Goal: Find contact information: Find contact information

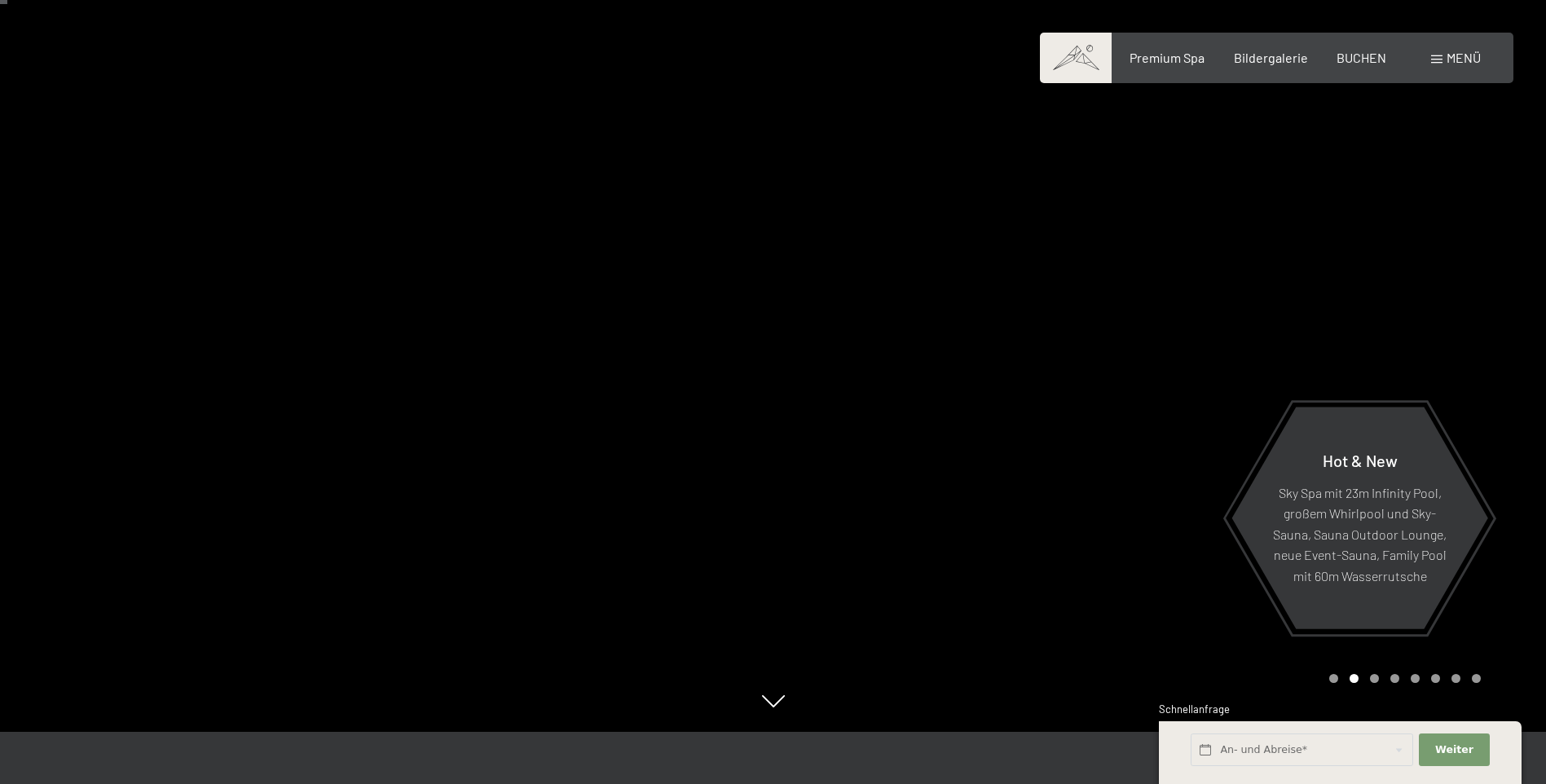
scroll to position [81, 0]
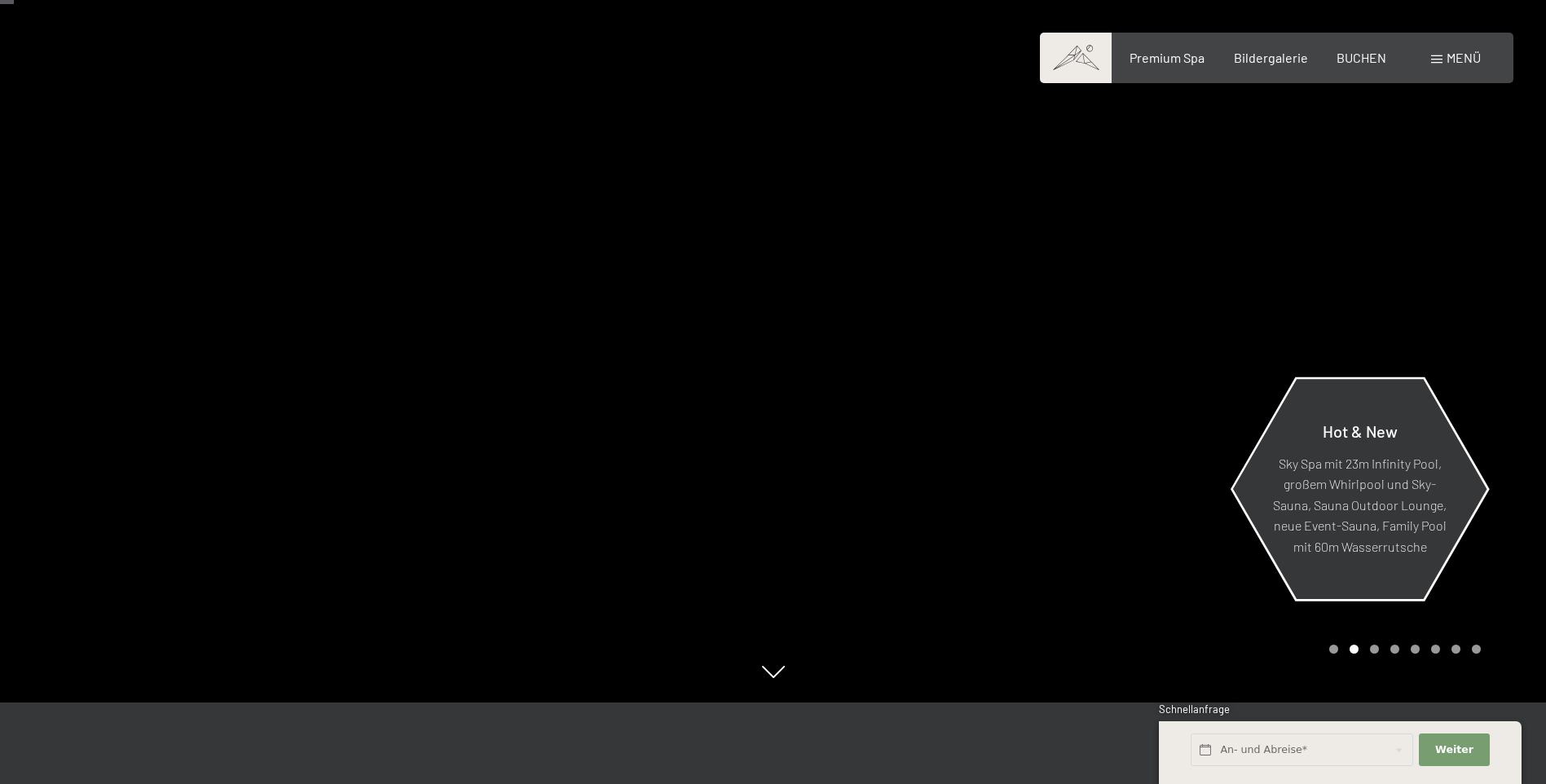
click at [1372, 534] on p "Sky Spa mit 23m Infinity Pool, großem Whirlpool und Sky-Sauna, Sauna Outdoor Lo…" at bounding box center [1359, 504] width 177 height 105
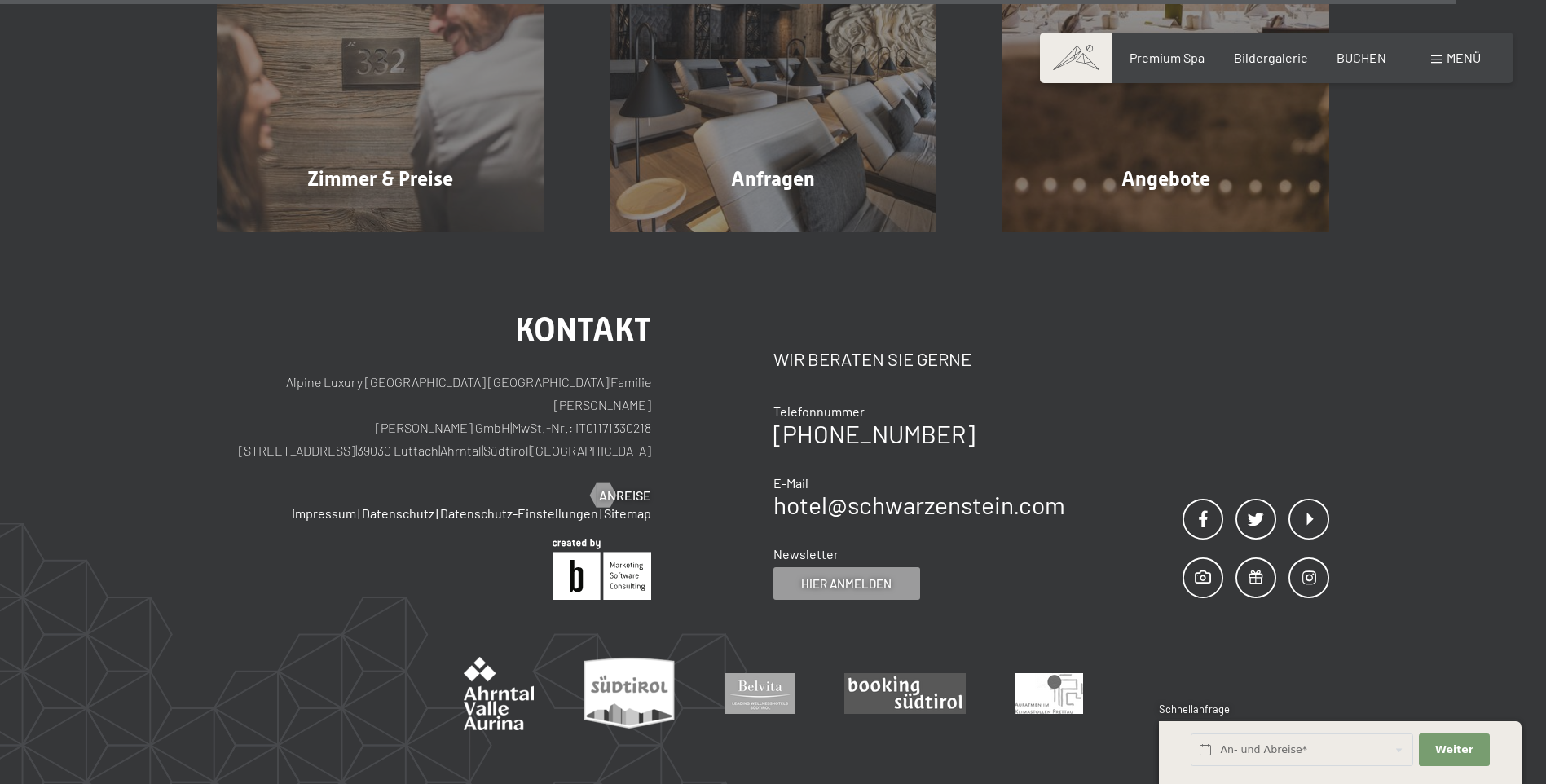
scroll to position [6468, 0]
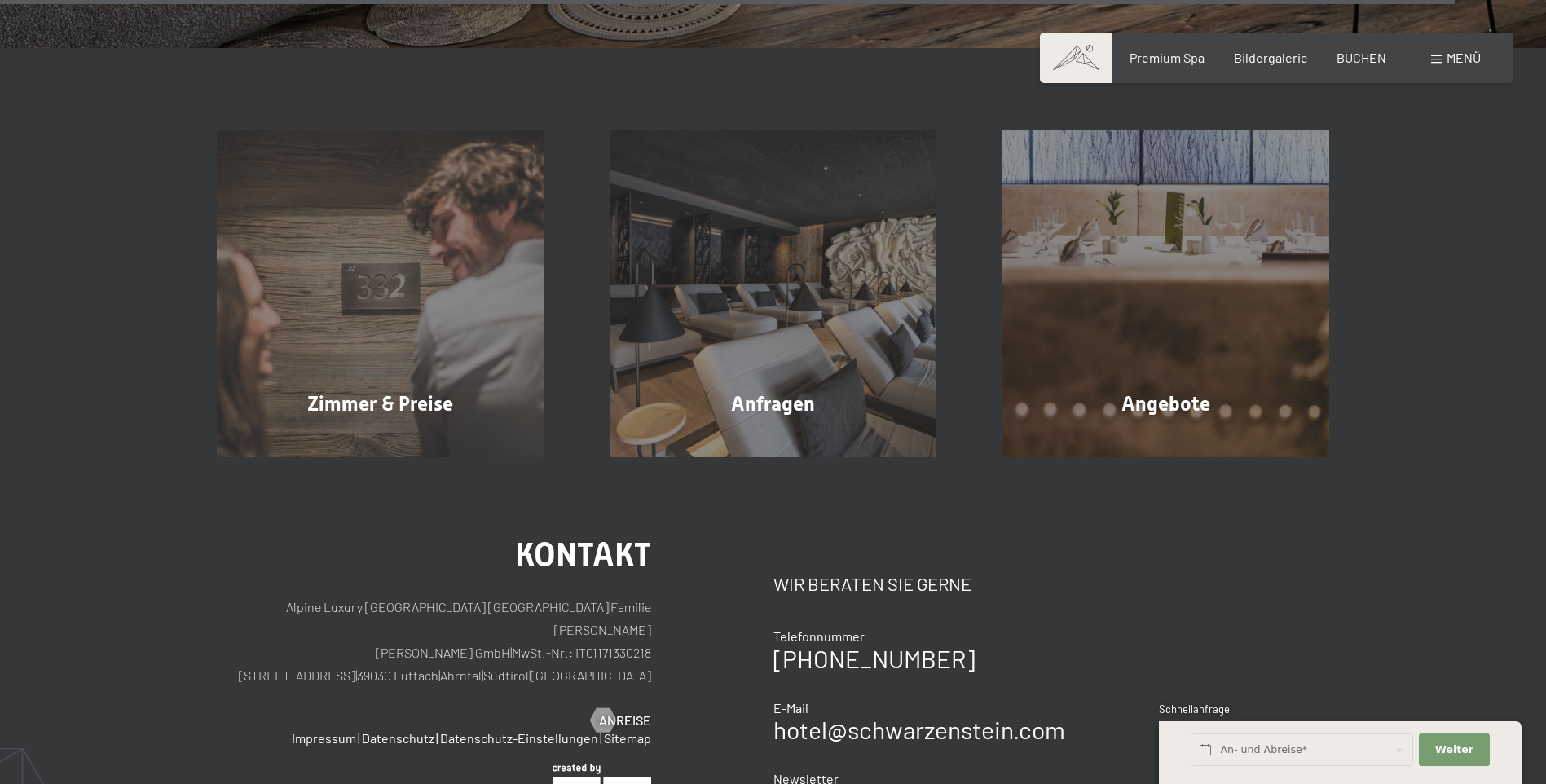
click at [1432, 58] on span at bounding box center [1437, 60] width 12 height 8
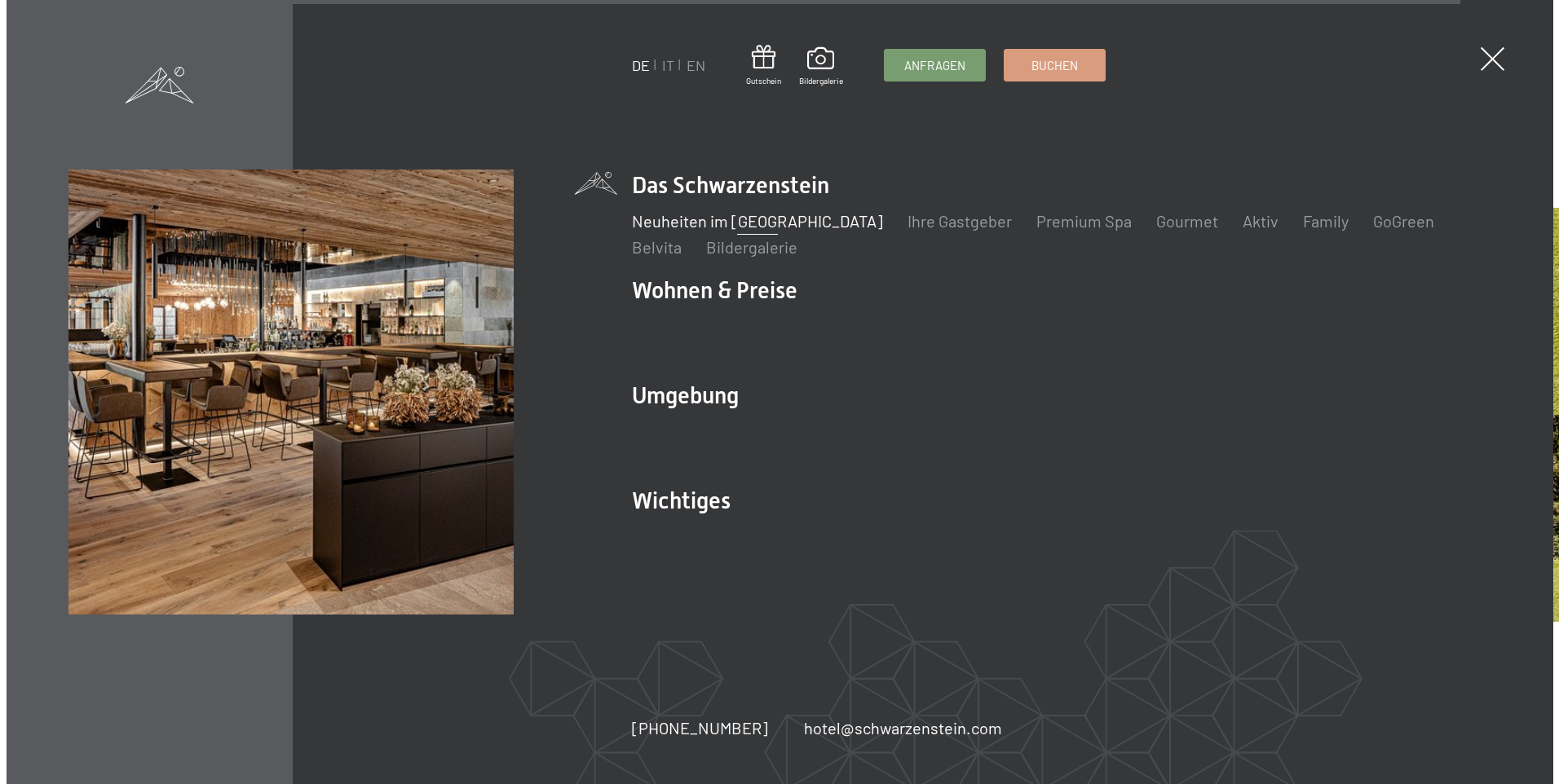
scroll to position [6495, 0]
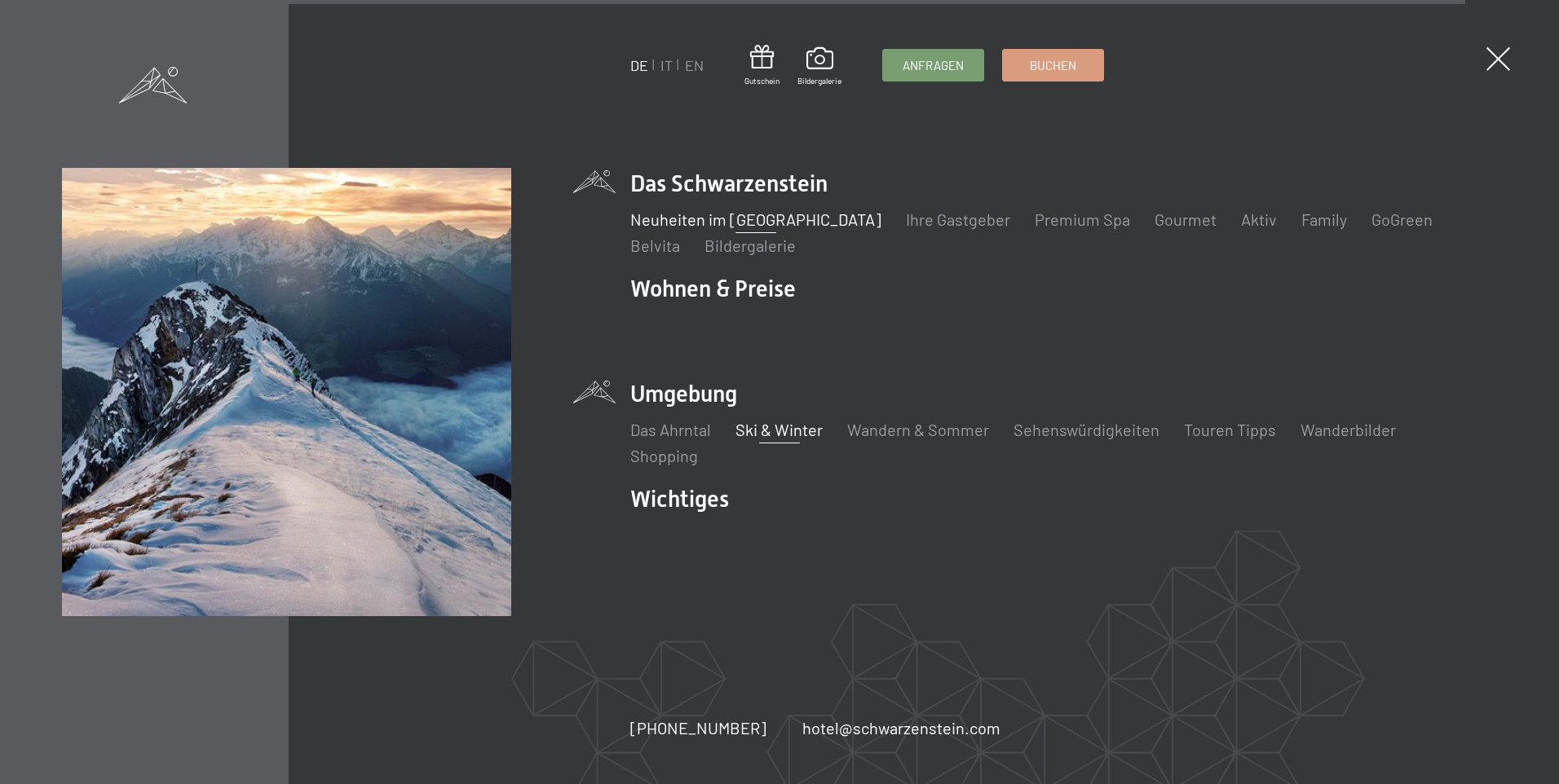
click at [787, 434] on link "Ski & Winter" at bounding box center [779, 429] width 87 height 20
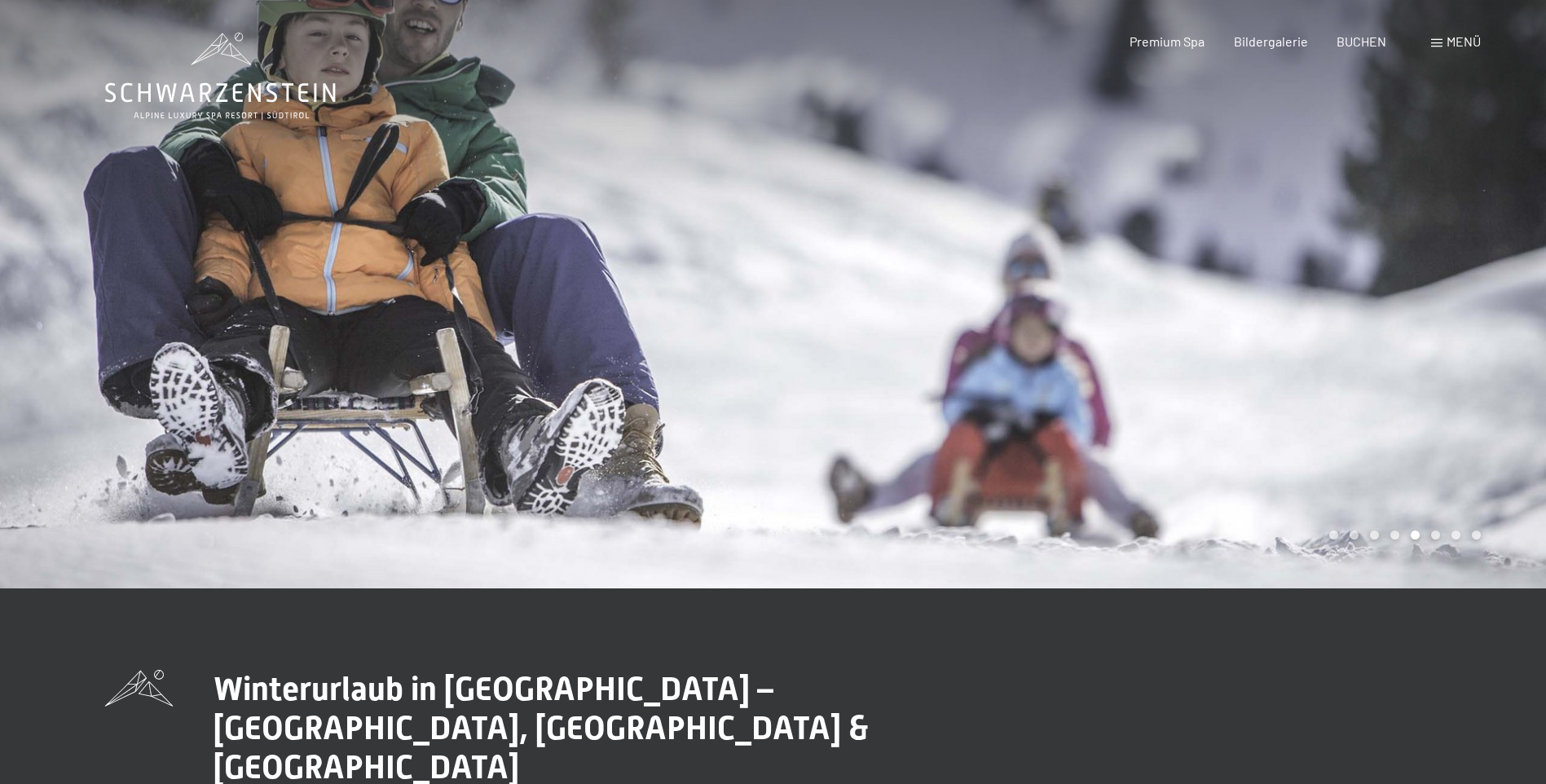
click at [1444, 47] on div "Menü" at bounding box center [1456, 41] width 50 height 18
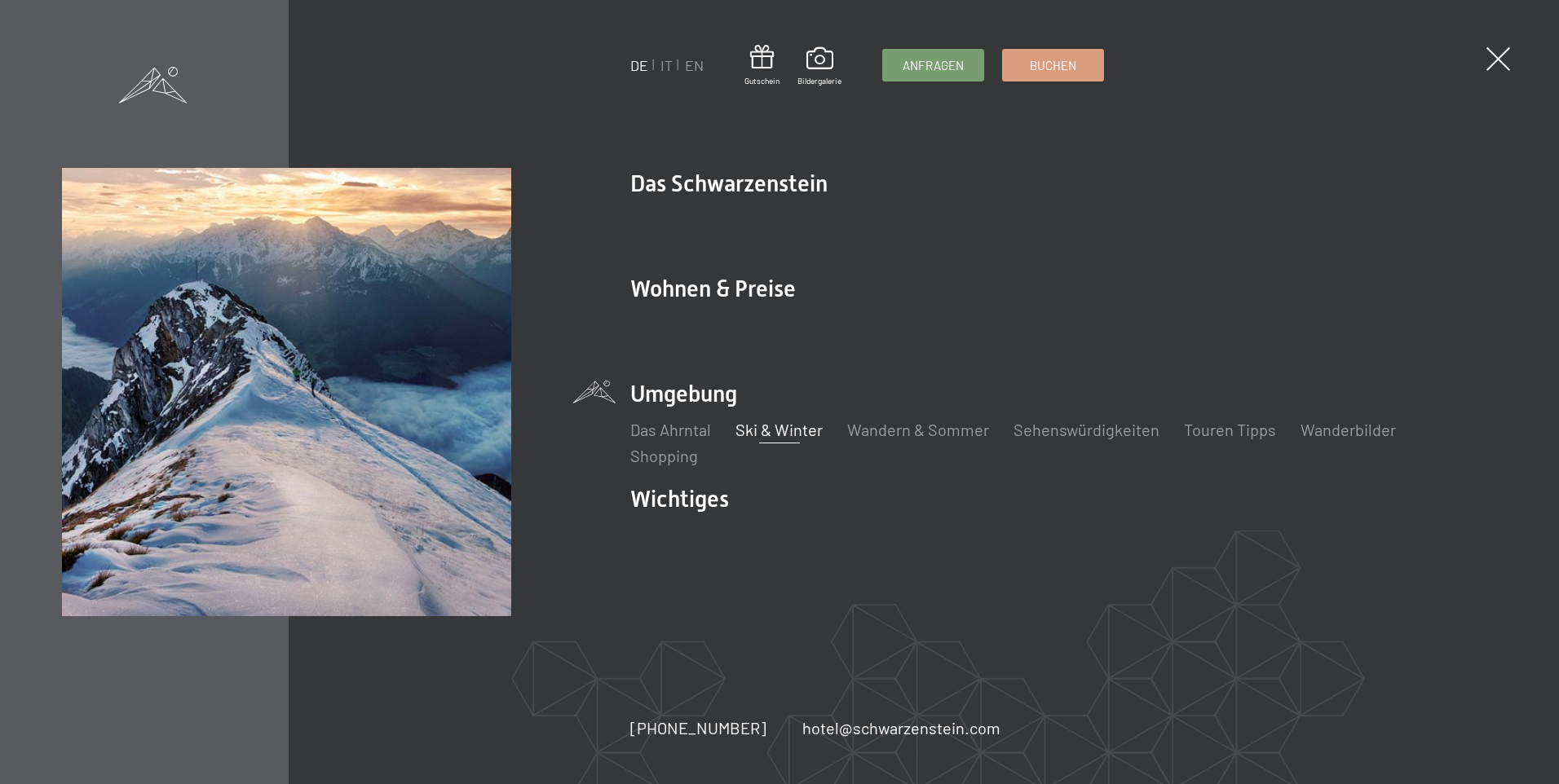
click at [783, 431] on link "Ski & Winter" at bounding box center [779, 429] width 87 height 20
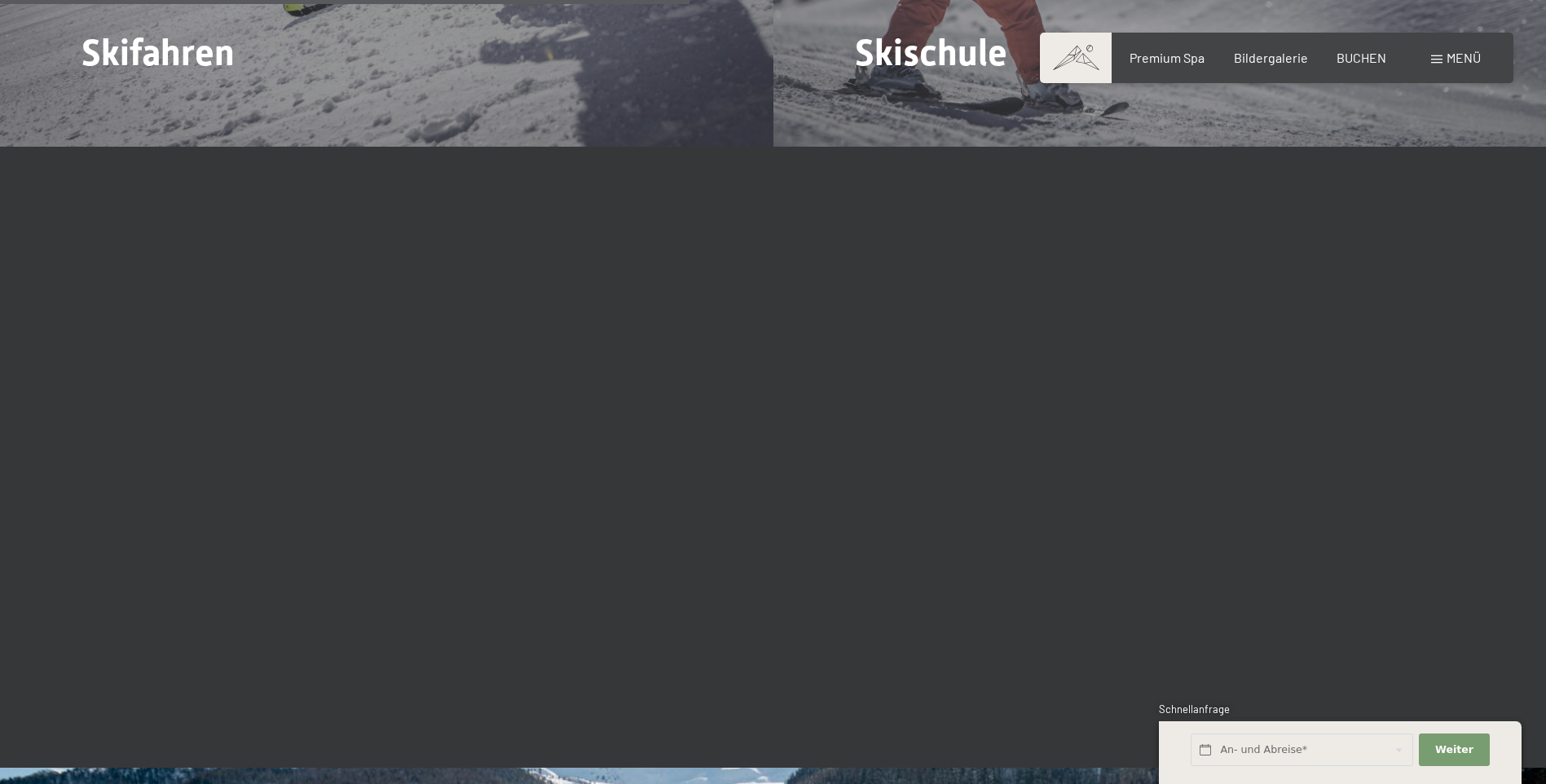
scroll to position [2118, 0]
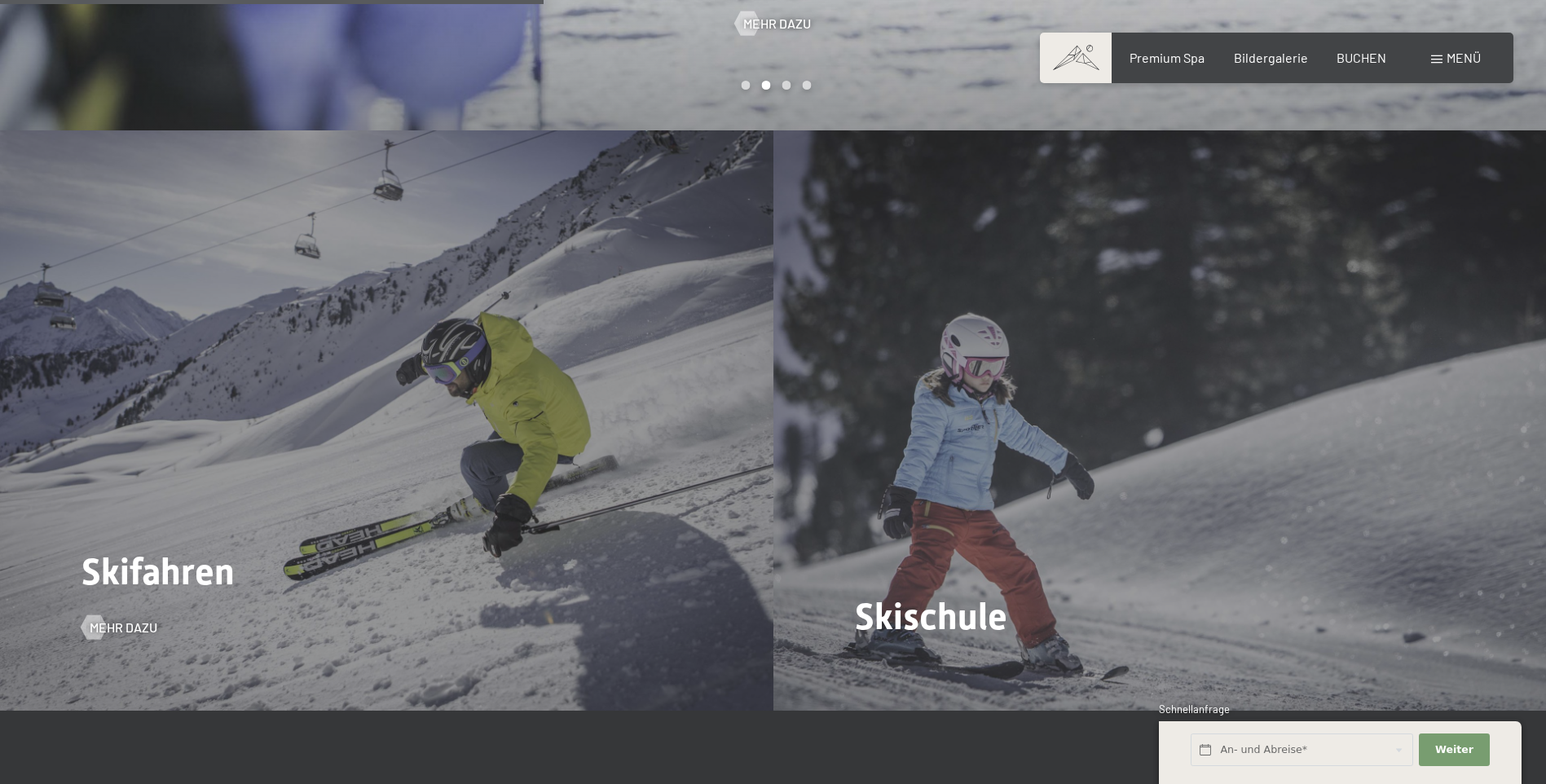
click at [419, 454] on div "Skifahren Mehr dazu" at bounding box center [386, 419] width 773 height 580
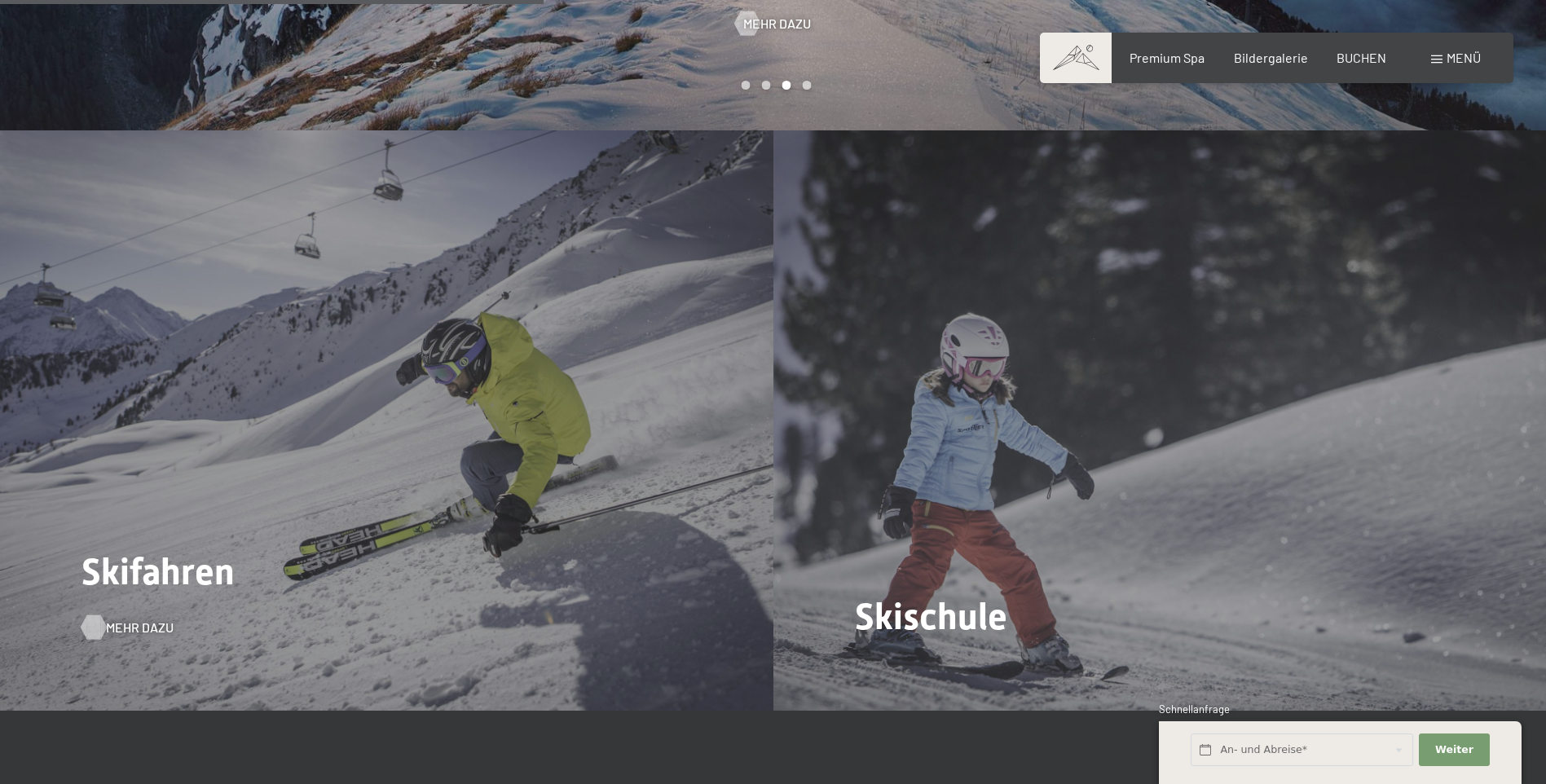
click at [100, 615] on div at bounding box center [93, 627] width 14 height 24
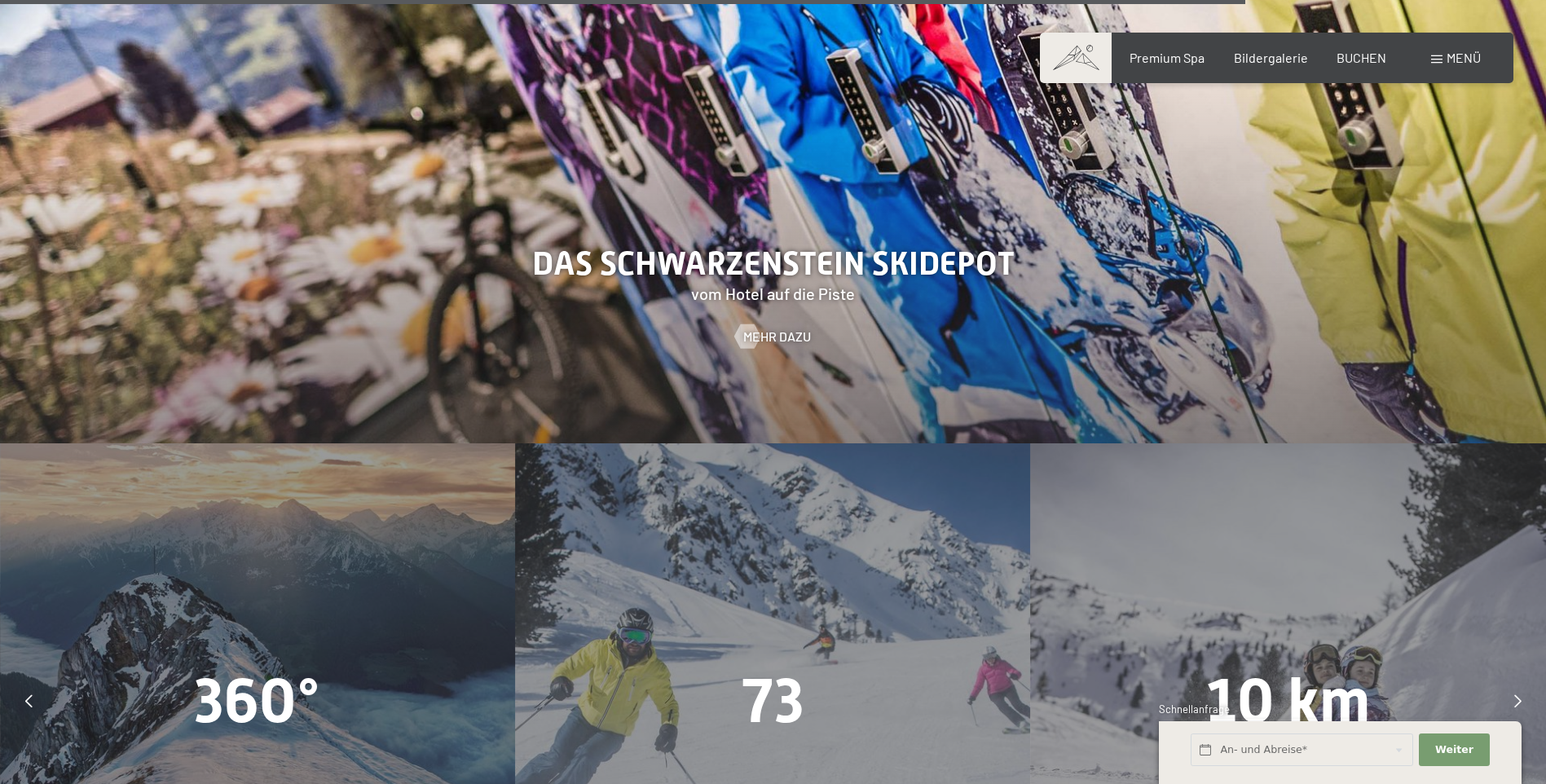
scroll to position [4726, 0]
click at [784, 328] on span "Mehr dazu" at bounding box center [793, 337] width 67 height 18
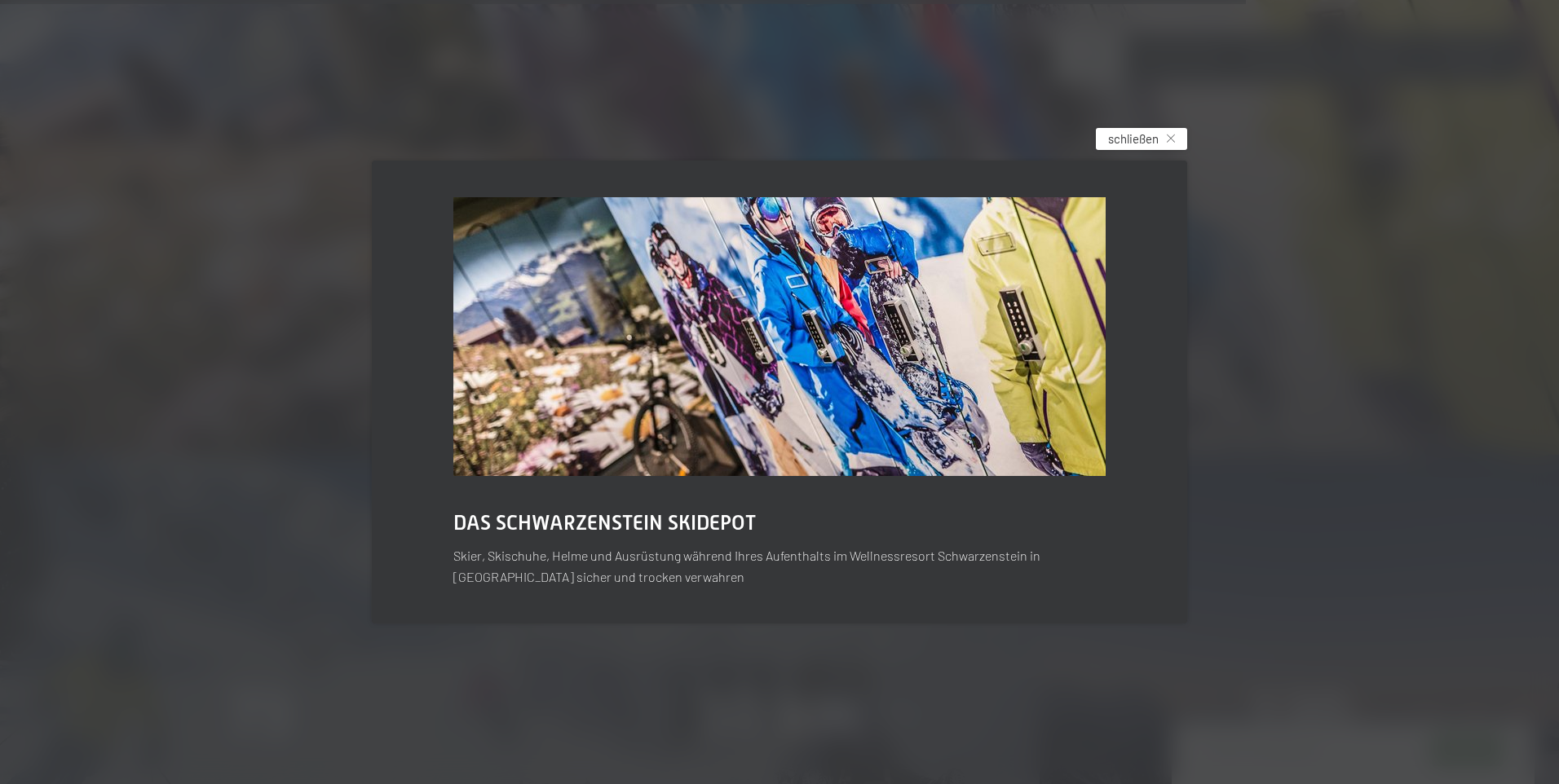
click at [1174, 134] on div "schließen" at bounding box center [1140, 139] width 91 height 22
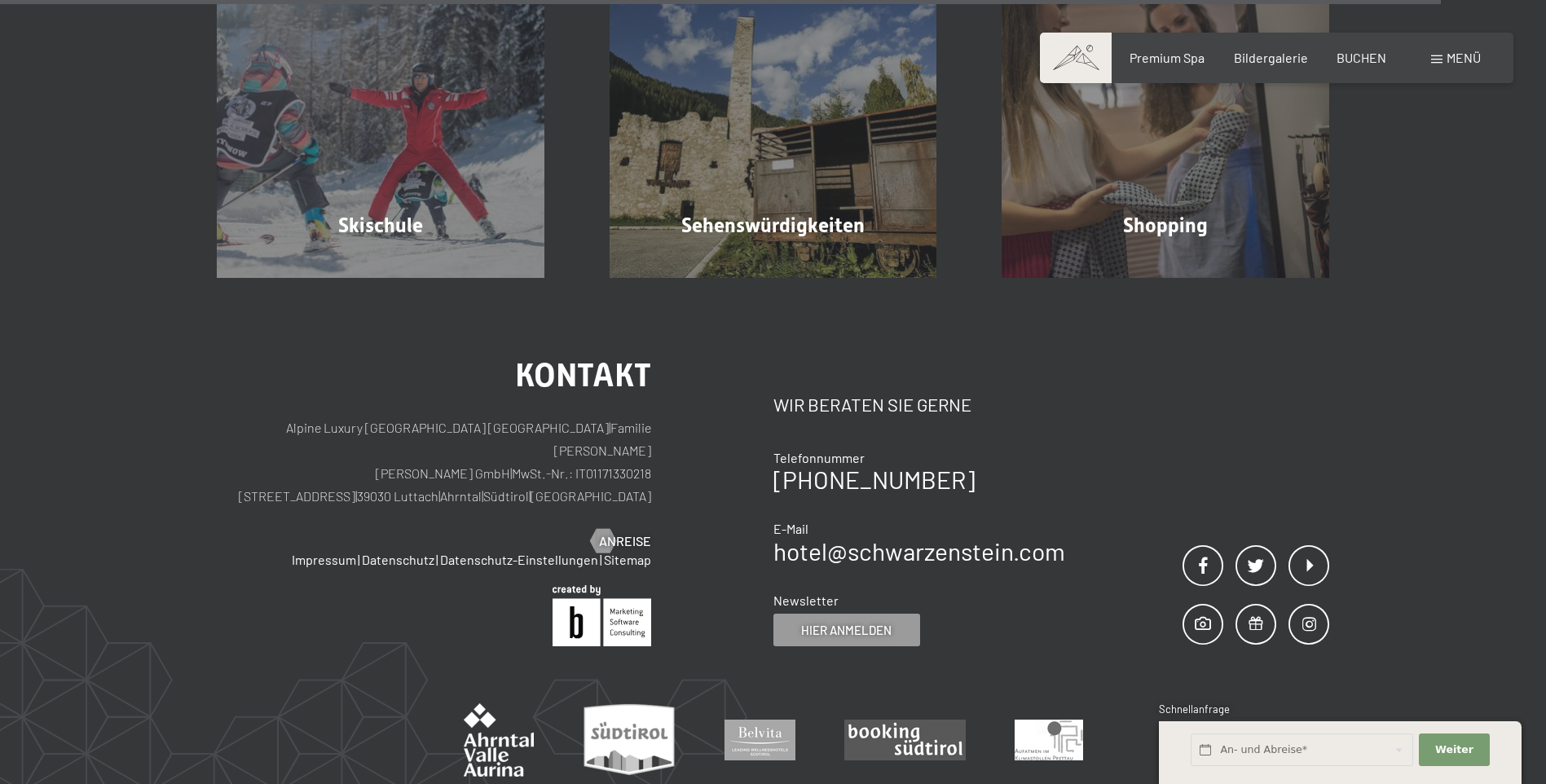
scroll to position [5985, 0]
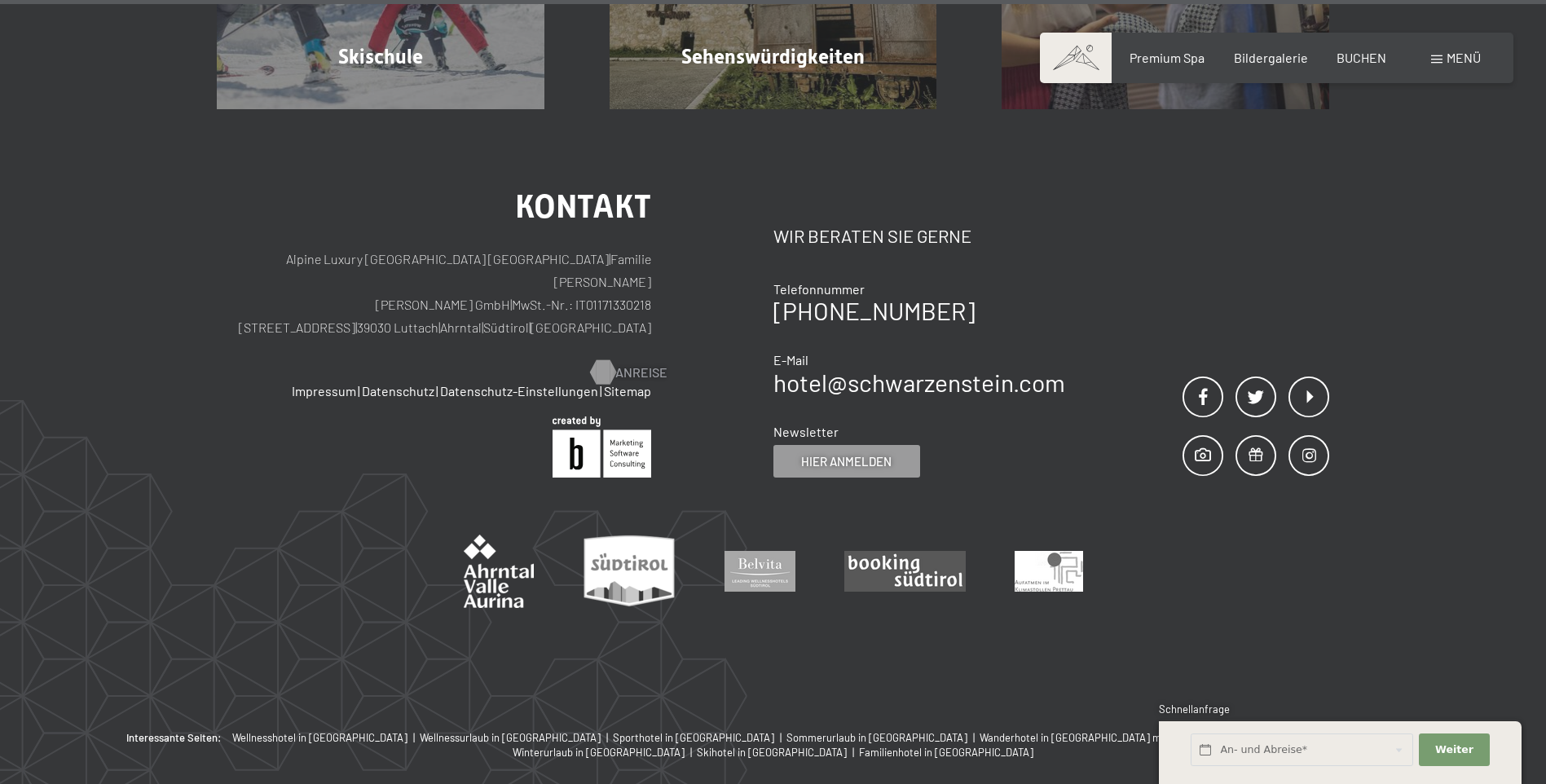
click at [622, 364] on span "Anreise" at bounding box center [640, 372] width 52 height 18
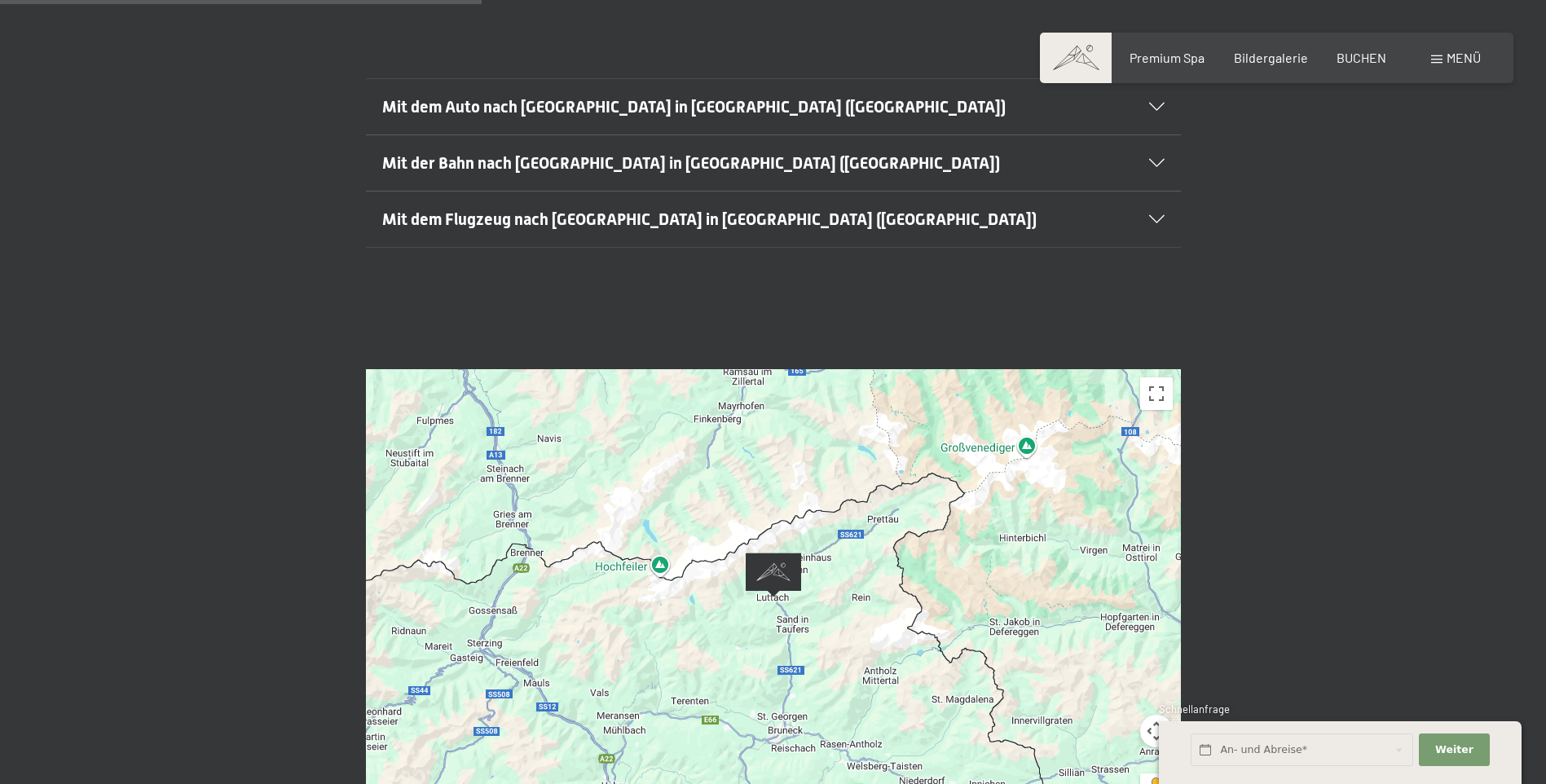
scroll to position [652, 0]
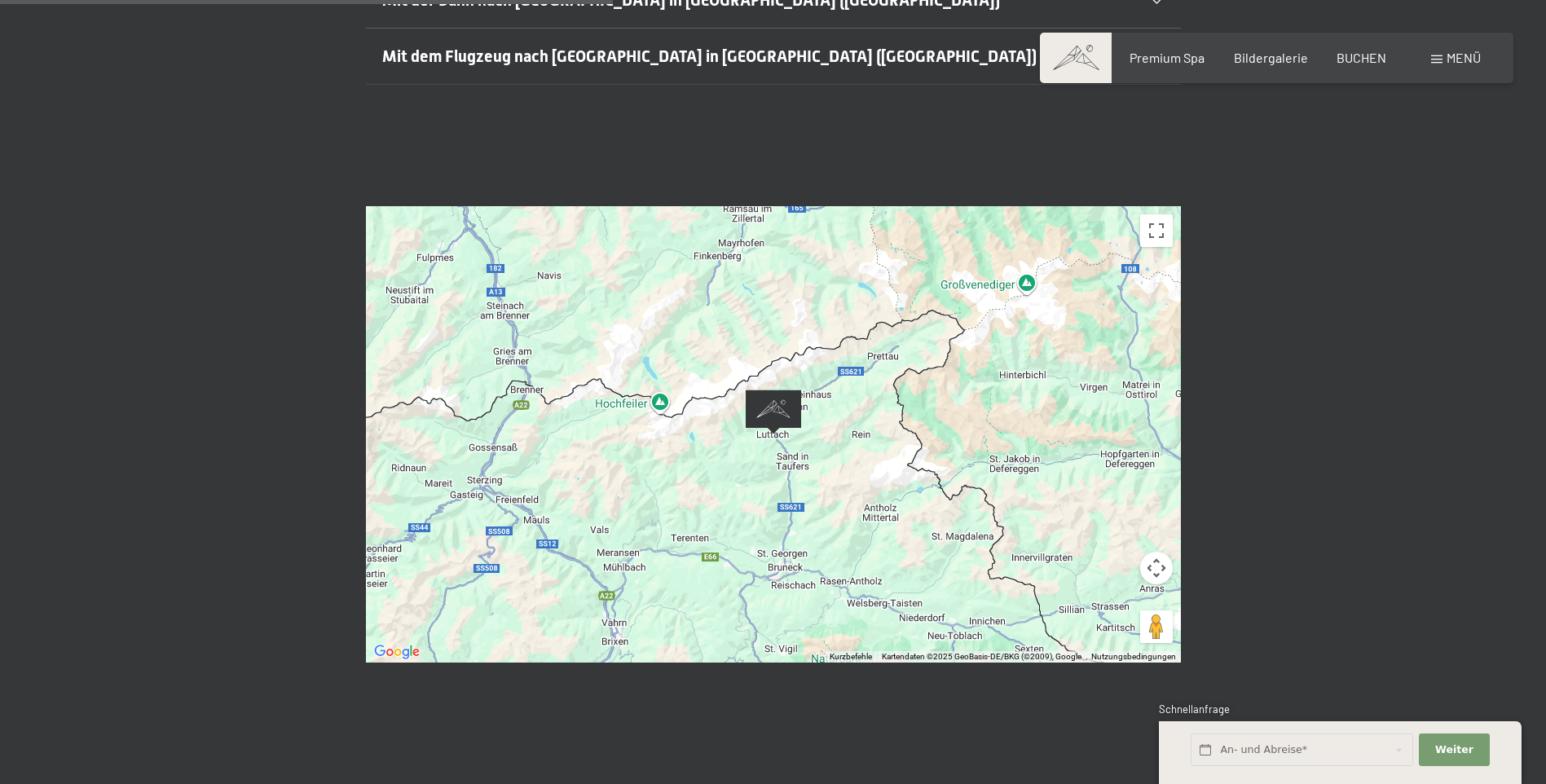
click at [773, 389] on img "Alpine Luxury SPA Resort SCHWARZENSTEIN" at bounding box center [773, 412] width 68 height 58
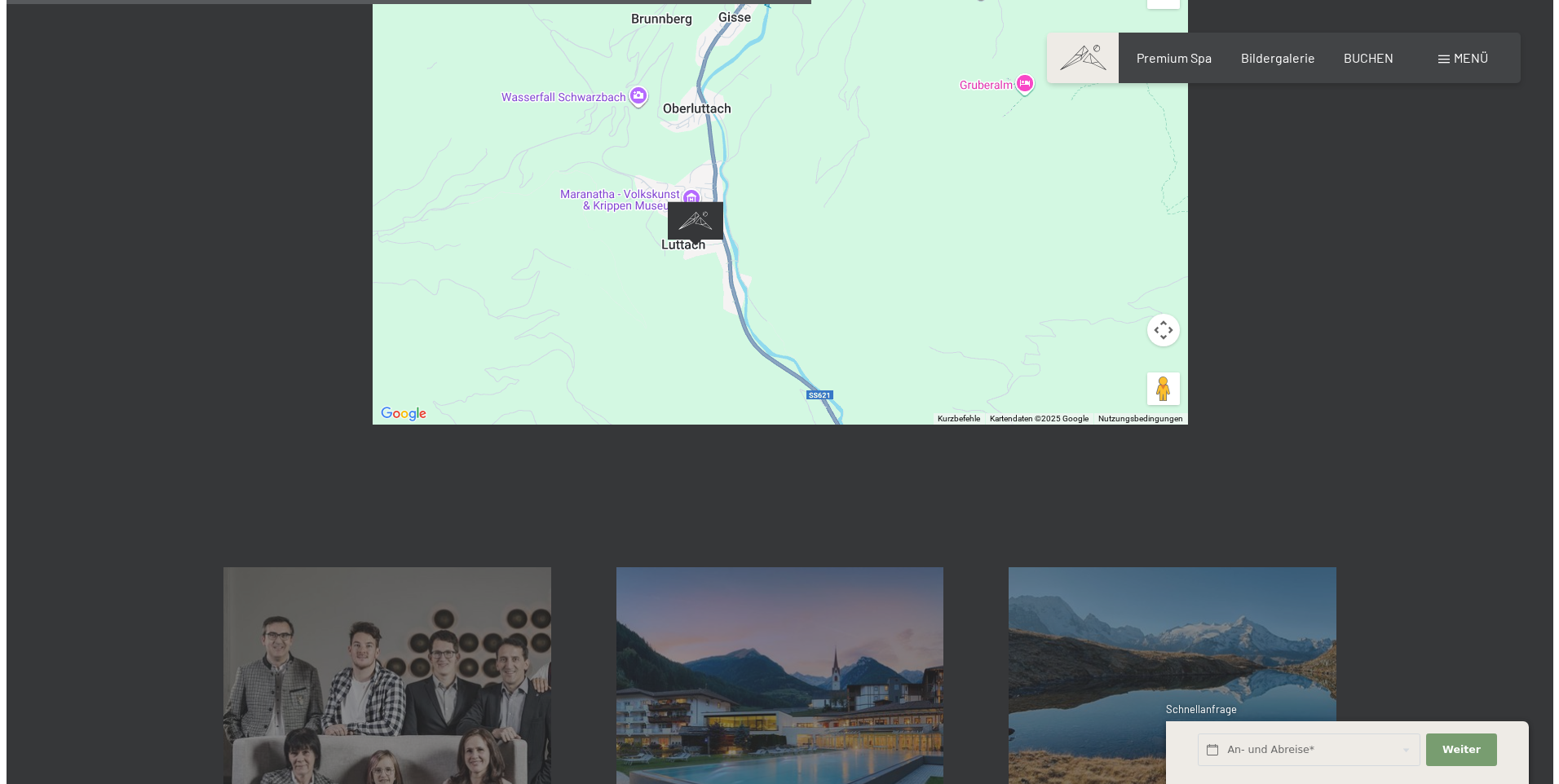
scroll to position [896, 0]
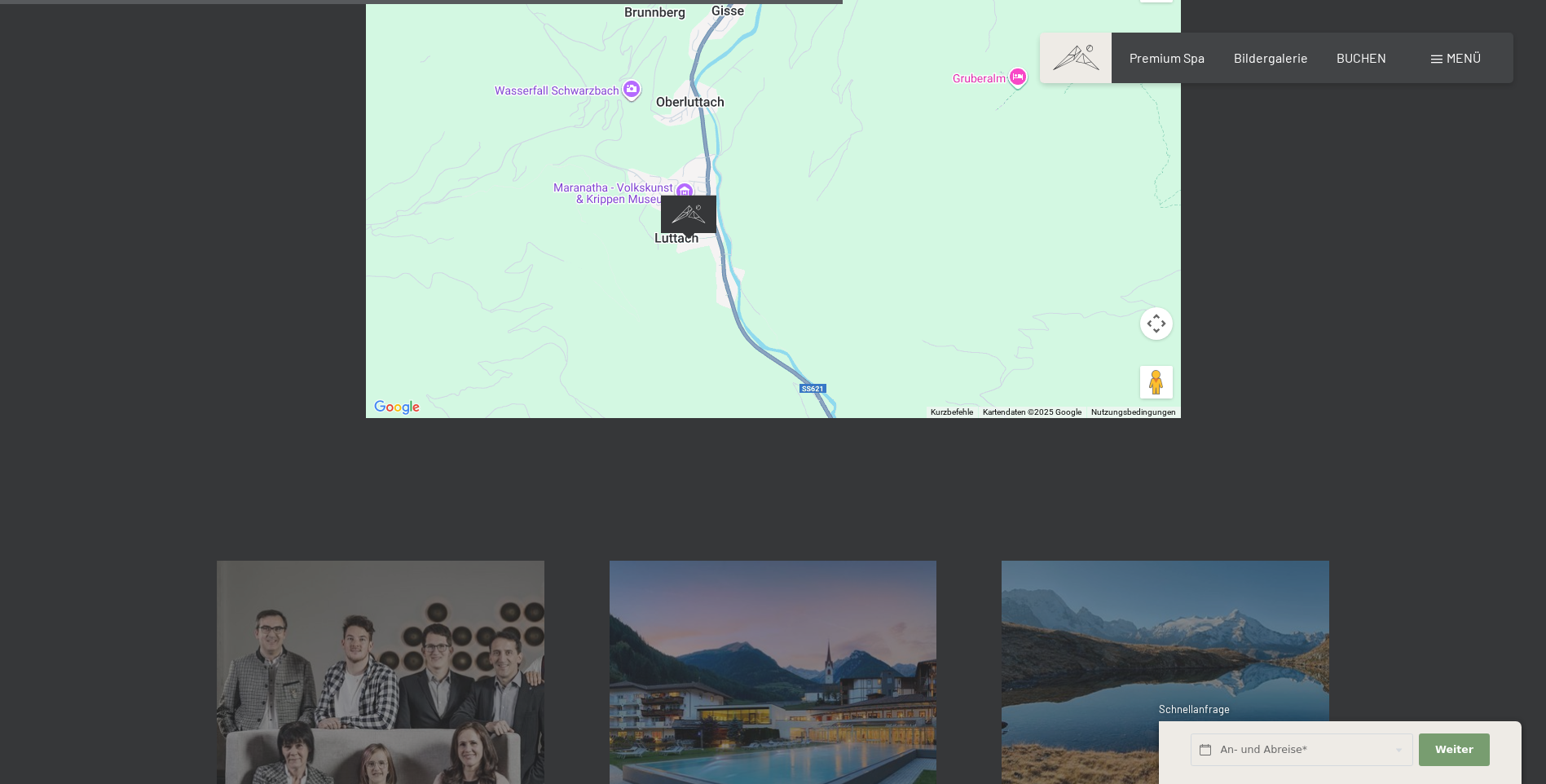
click at [721, 318] on div "Um von einem Element zum anderen zu gelangen, drückst du die Pfeiltasten entspr…" at bounding box center [773, 190] width 815 height 457
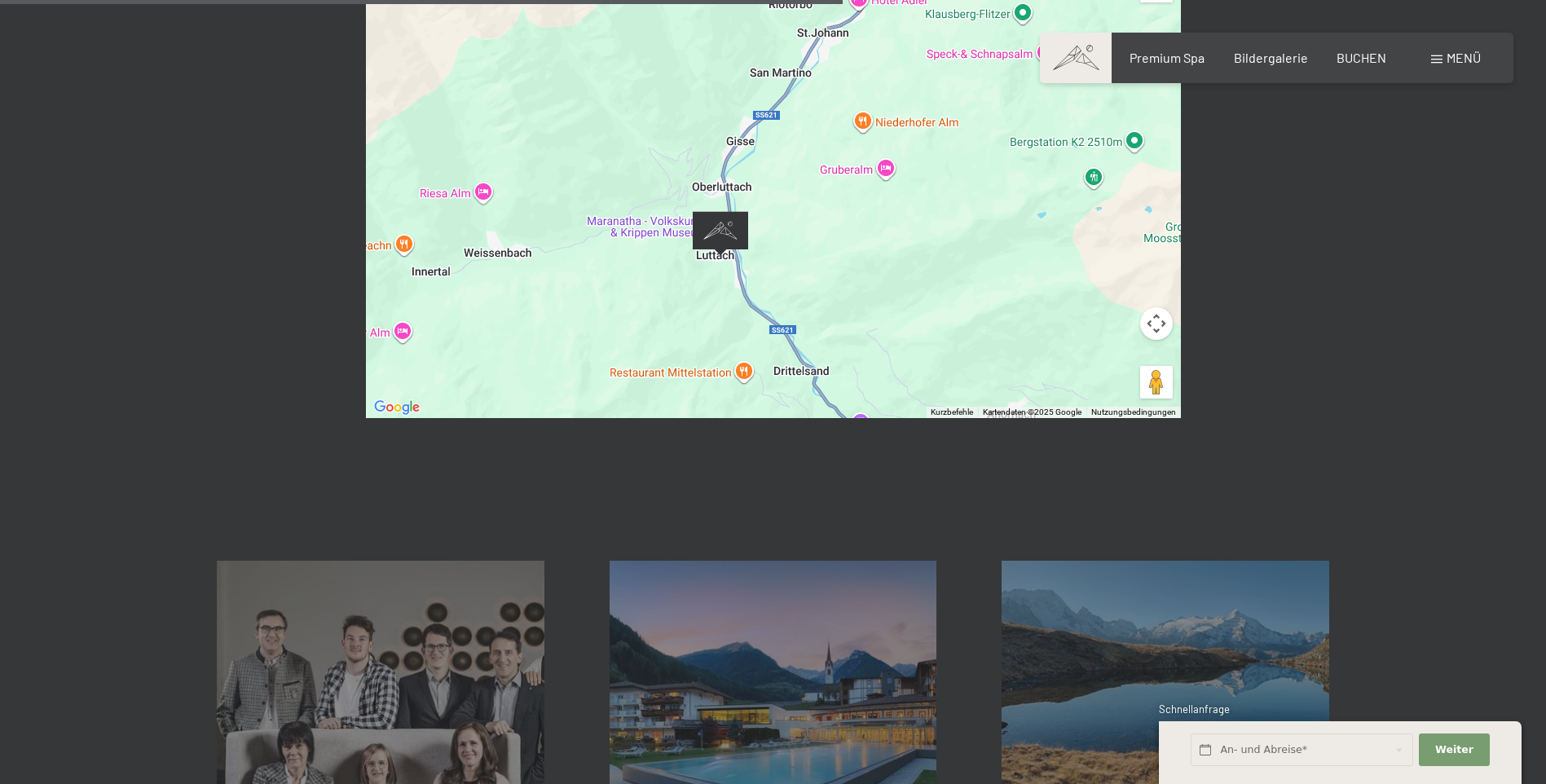
drag, startPoint x: 790, startPoint y: 155, endPoint x: 833, endPoint y: 52, distance: 111.6
click at [836, 55] on div "Um von einem Element zum anderen zu gelangen, drückst du die Pfeiltasten entspr…" at bounding box center [773, 190] width 815 height 457
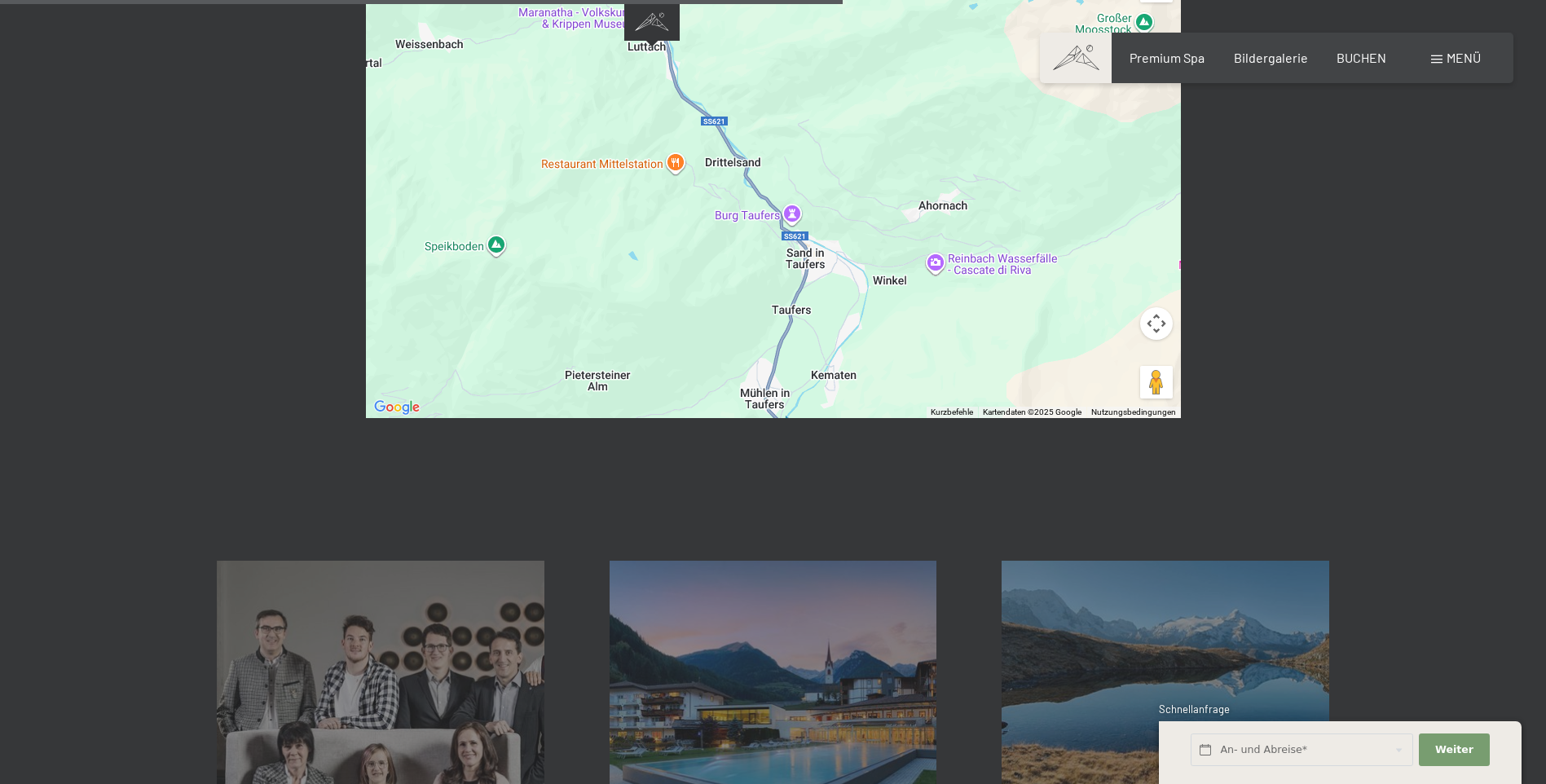
drag, startPoint x: 848, startPoint y: 242, endPoint x: 749, endPoint y: 109, distance: 165.8
click at [749, 109] on div "Um von einem Element zum anderen zu gelangen, drückst du die Pfeiltasten entspr…" at bounding box center [773, 190] width 815 height 457
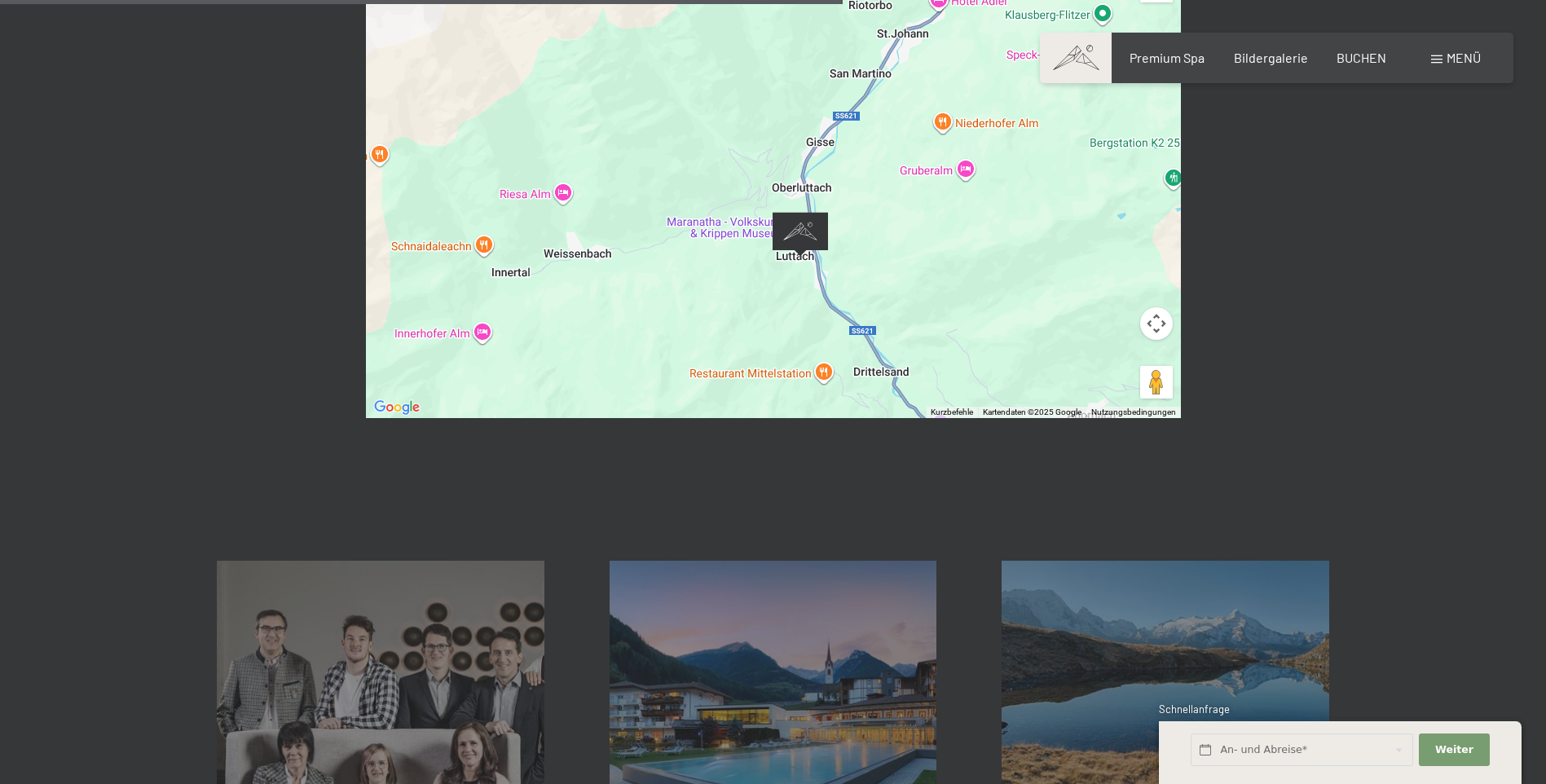
drag, startPoint x: 743, startPoint y: 149, endPoint x: 866, endPoint y: 358, distance: 242.5
click at [868, 362] on div "Um von einem Element zum anderen zu gelangen, drückst du die Pfeiltasten entspr…" at bounding box center [773, 190] width 815 height 457
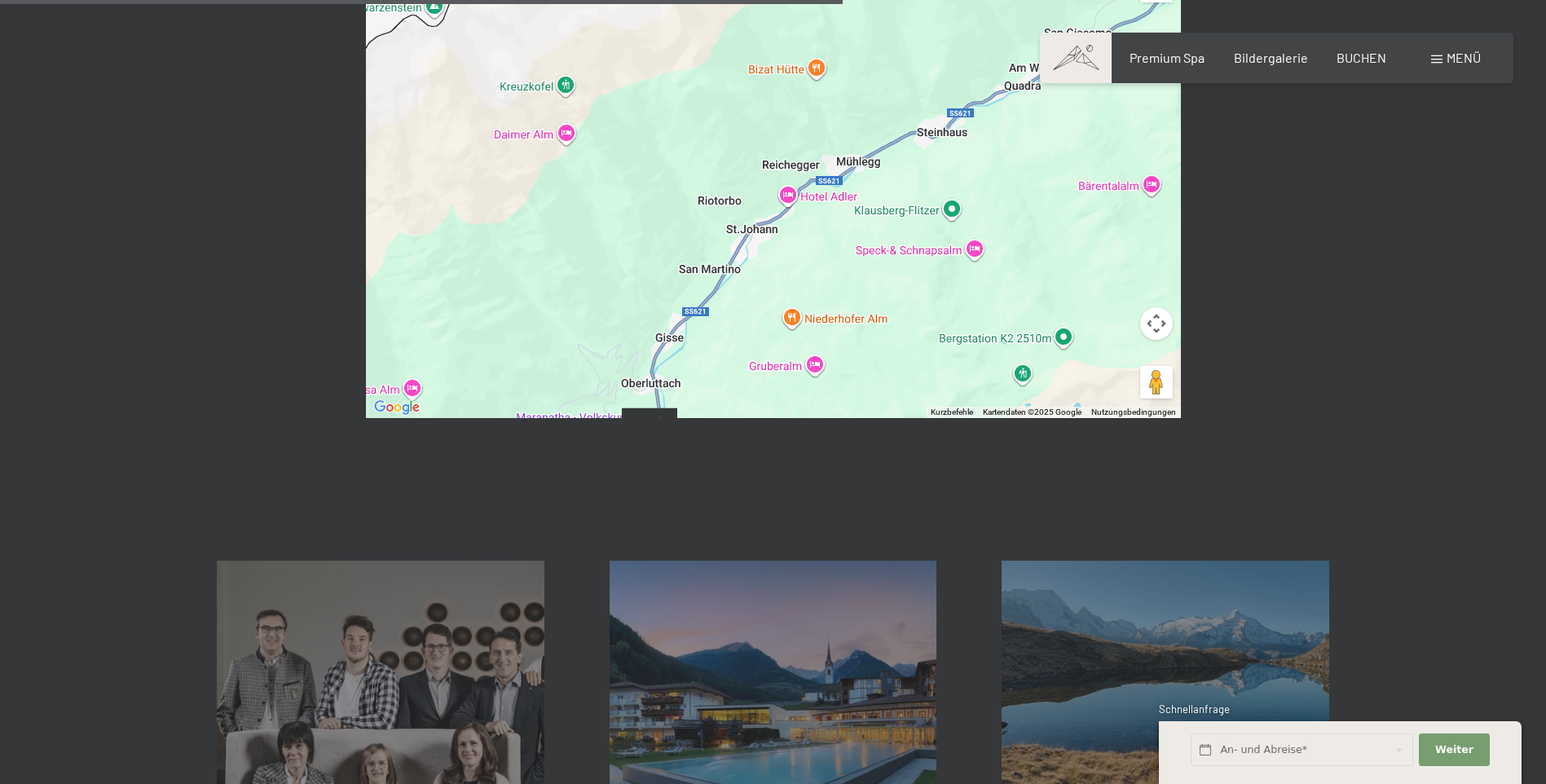
drag, startPoint x: 835, startPoint y: 186, endPoint x: 763, endPoint y: 316, distance: 148.6
click at [741, 352] on div "Um von einem Element zum anderen zu gelangen, drückst du die Pfeiltasten entspr…" at bounding box center [773, 190] width 815 height 457
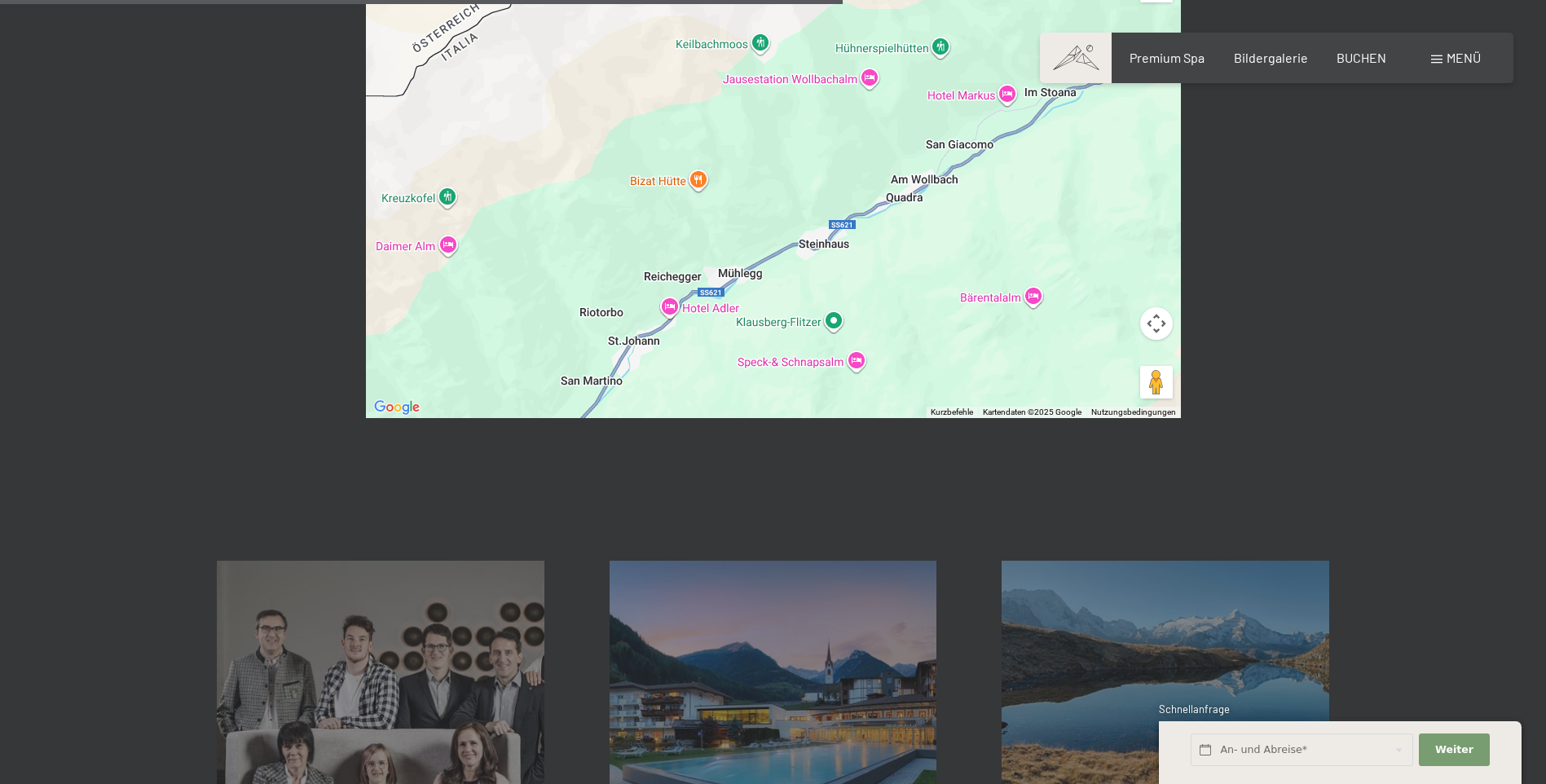
drag, startPoint x: 845, startPoint y: 197, endPoint x: 721, endPoint y: 316, distance: 171.9
click at [721, 316] on div "Um von einem Element zum anderen zu gelangen, drückst du die Pfeiltasten entspr…" at bounding box center [773, 190] width 815 height 457
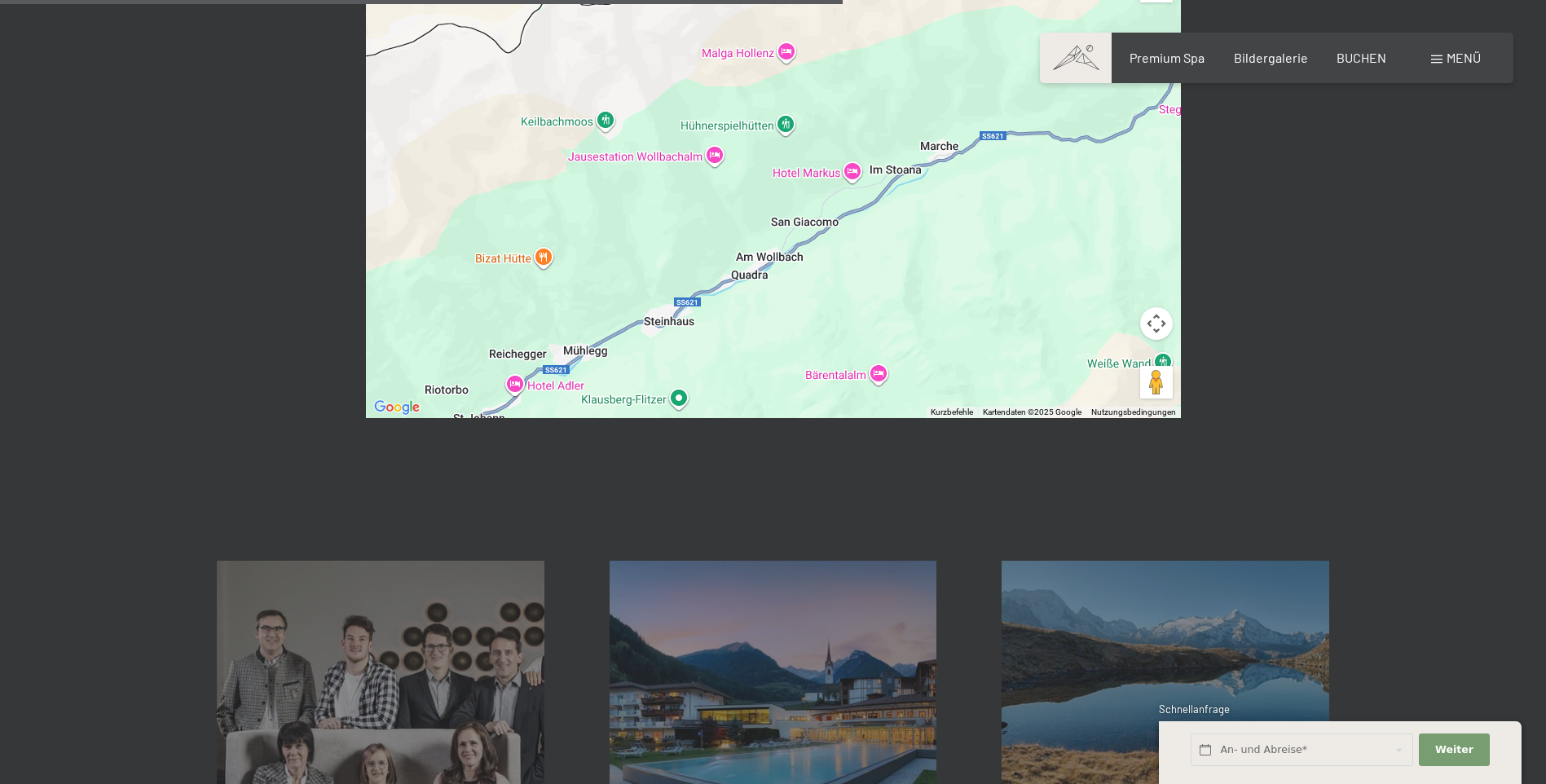
drag, startPoint x: 838, startPoint y: 204, endPoint x: 692, endPoint y: 268, distance: 159.4
click at [692, 268] on div "Um von einem Element zum anderen zu gelangen, drückst du die Pfeiltasten entspr…" at bounding box center [773, 190] width 815 height 457
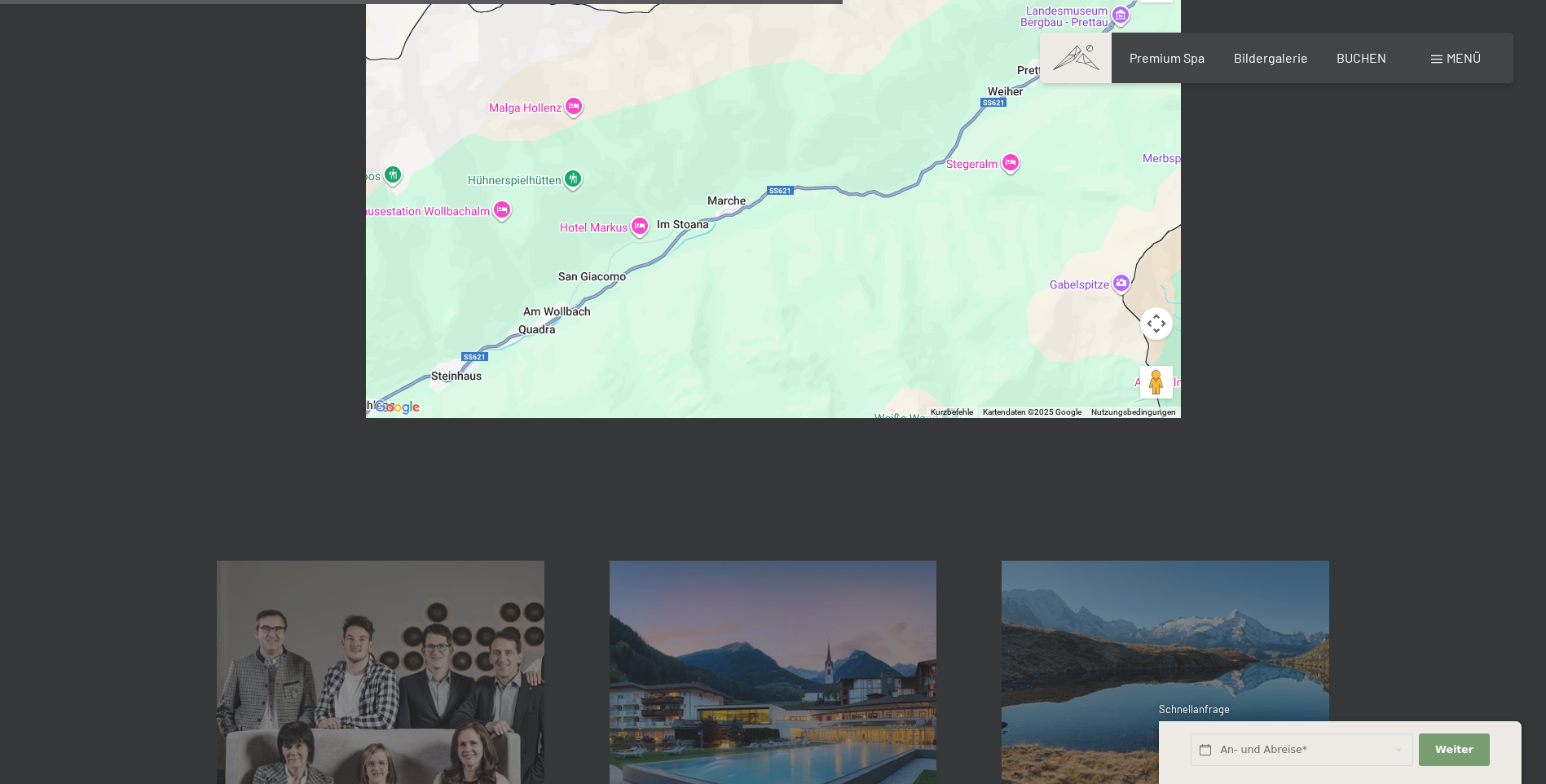
drag, startPoint x: 836, startPoint y: 195, endPoint x: 609, endPoint y: 260, distance: 236.1
click at [609, 260] on div "Um von einem Element zum anderen zu gelangen, drückst du die Pfeiltasten entspr…" at bounding box center [773, 190] width 815 height 457
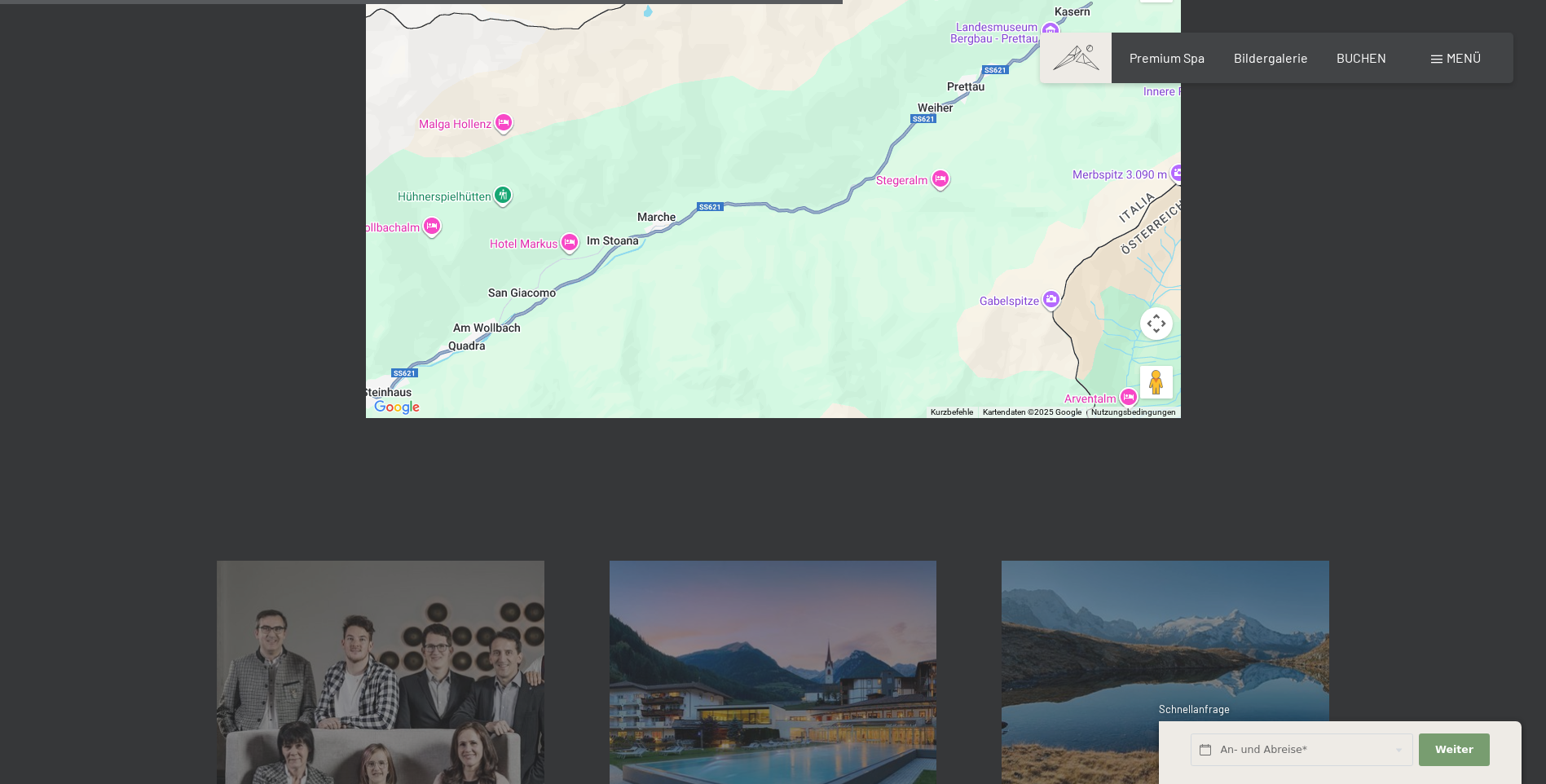
drag, startPoint x: 653, startPoint y: 251, endPoint x: 482, endPoint y: 303, distance: 178.7
click at [482, 303] on div "Um von einem Element zum anderen zu gelangen, drückst du die Pfeiltasten entspr…" at bounding box center [773, 190] width 815 height 457
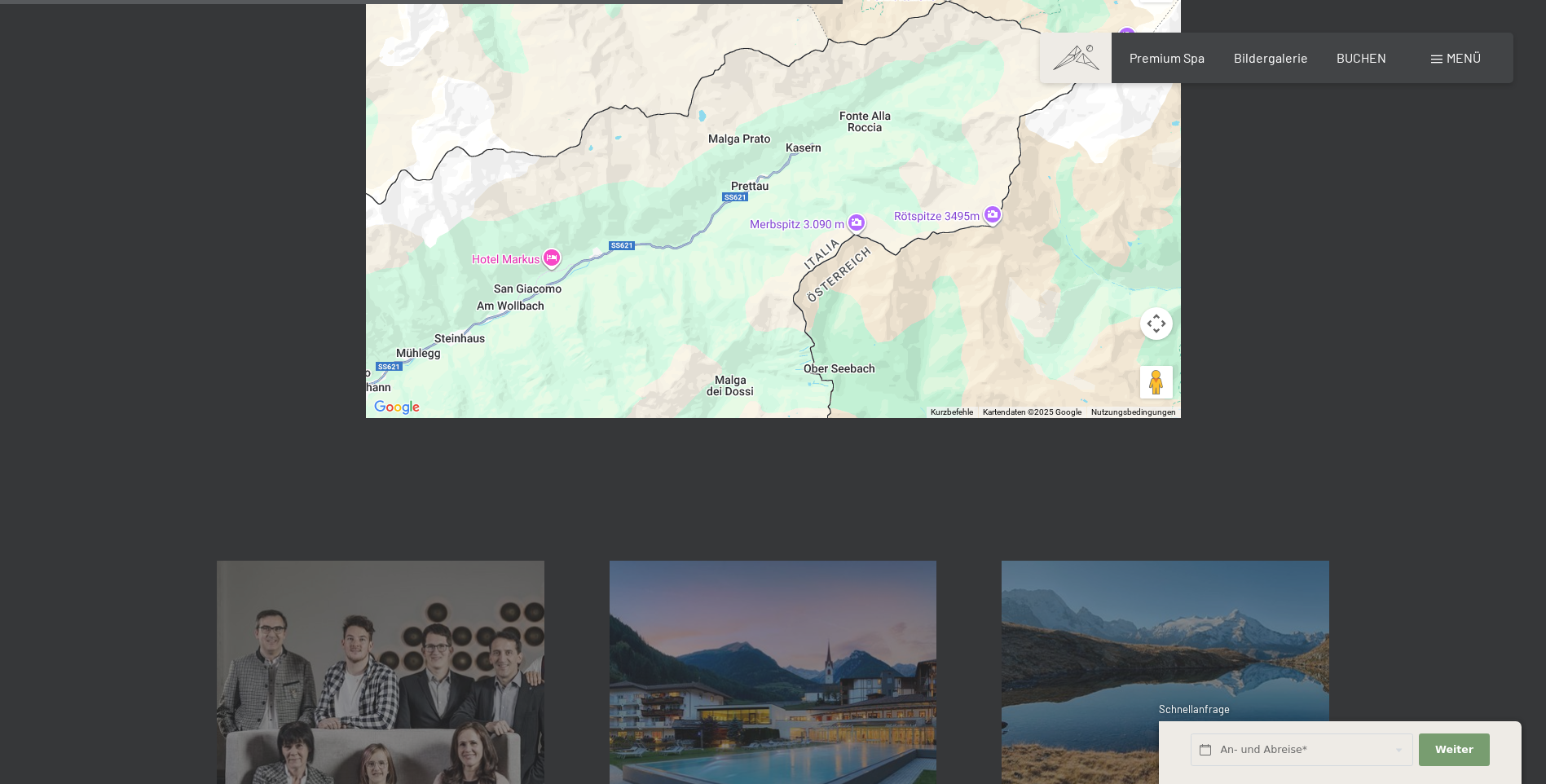
click at [1442, 55] on div "Menü" at bounding box center [1456, 58] width 50 height 18
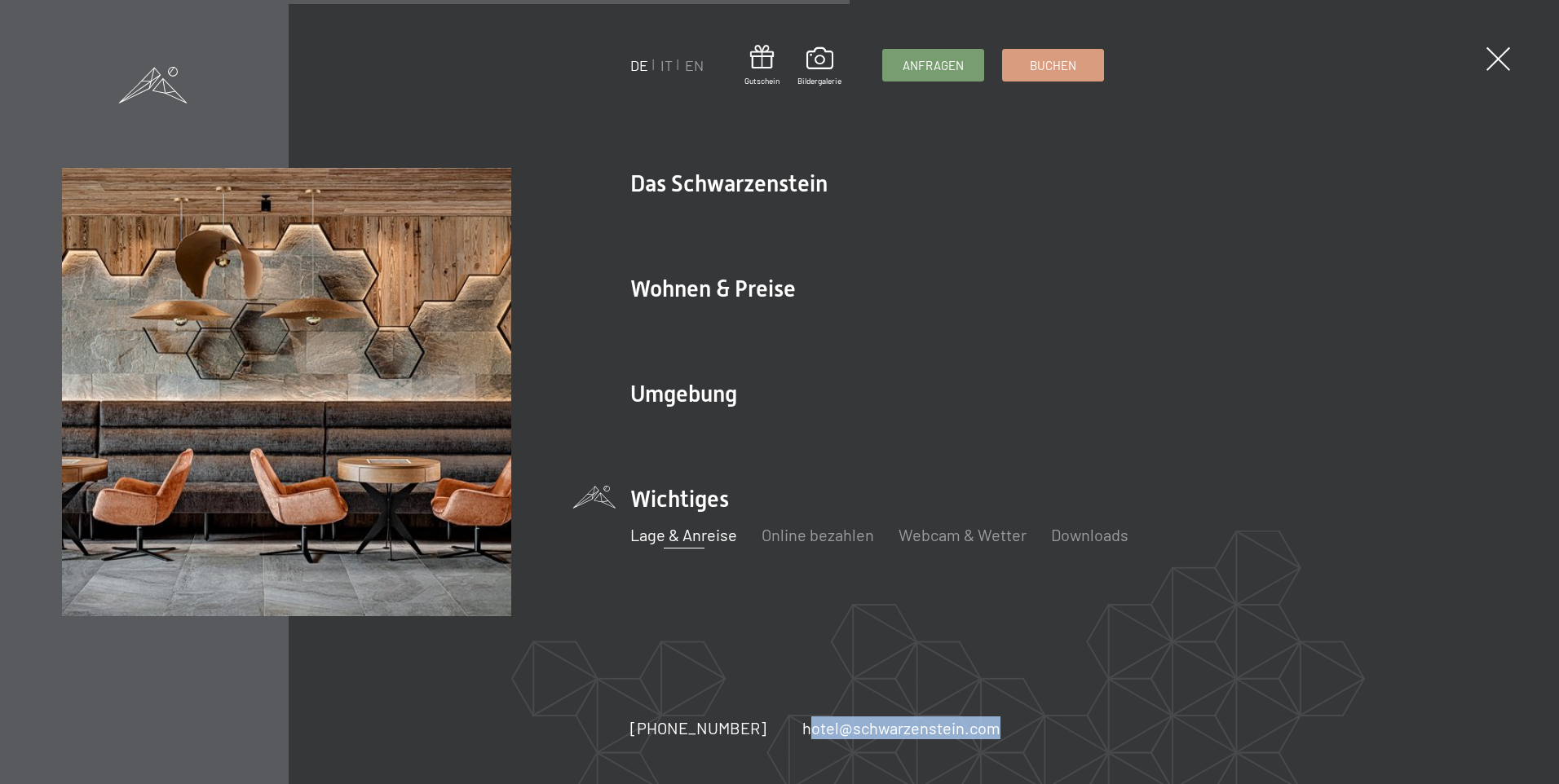
drag, startPoint x: 1003, startPoint y: 734, endPoint x: 796, endPoint y: 704, distance: 209.2
click at [786, 719] on div "[PHONE_NUMBER] hotel@ no-spam. schwarzenstein. no-spam. com" at bounding box center [832, 727] width 406 height 22
copy link "otel@ no-spam. schwarzenstein. no-spam. com"
click at [779, 756] on div "DE IT EN Gutschein Bildergalerie Anfragen Buchen DE IT EN Das Schwarzenstein Ne…" at bounding box center [780, 392] width 1559 height 784
drag, startPoint x: 778, startPoint y: 729, endPoint x: 1041, endPoint y: 721, distance: 263.1
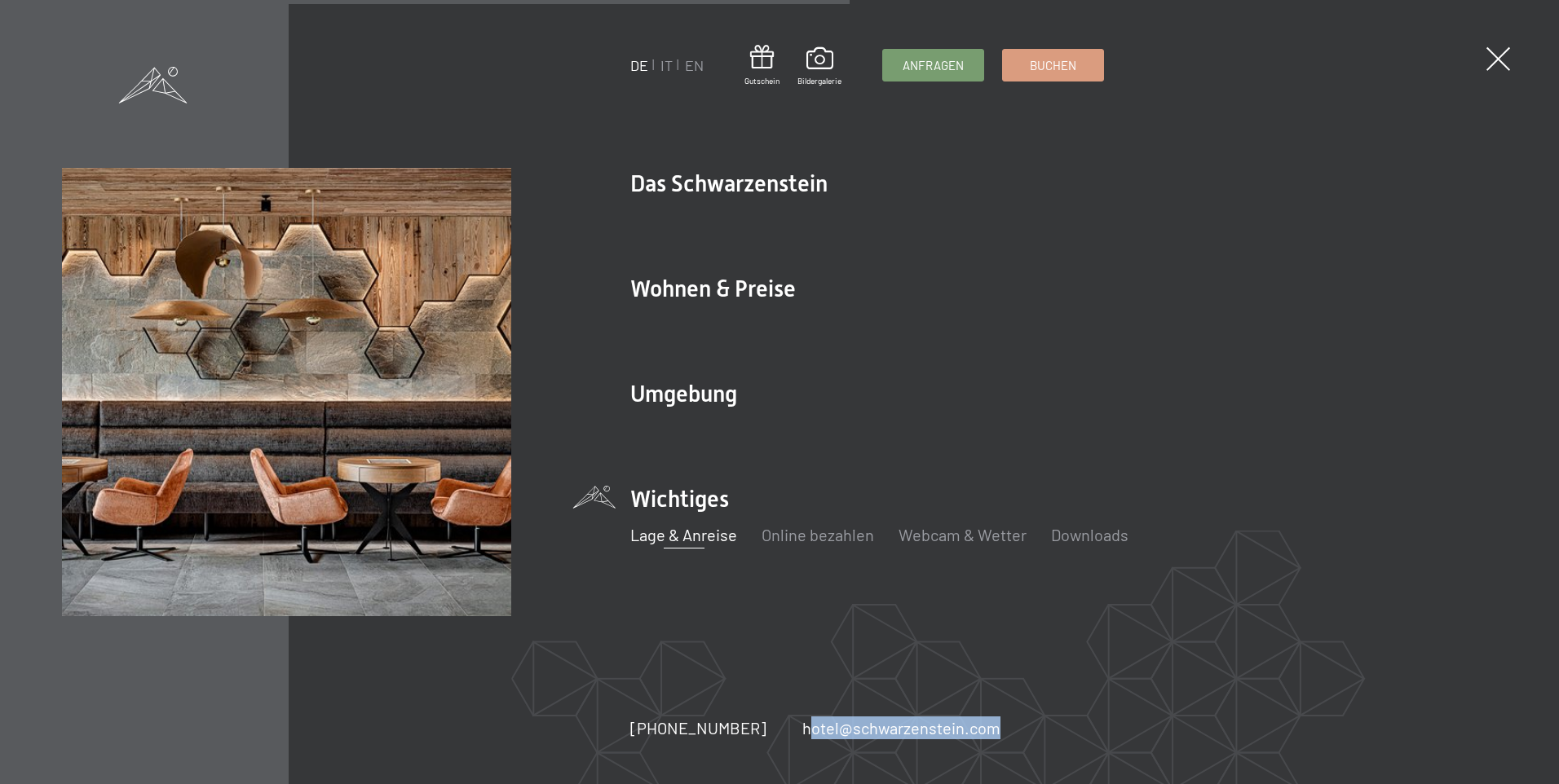
click at [1041, 721] on div "DE IT EN Gutschein Bildergalerie Anfragen Buchen DE IT EN Das Schwarzenstein Ne…" at bounding box center [780, 392] width 1559 height 784
copy link "hotel@ no-spam. schwarzenstein. no-spam. com"
